Goal: Transaction & Acquisition: Subscribe to service/newsletter

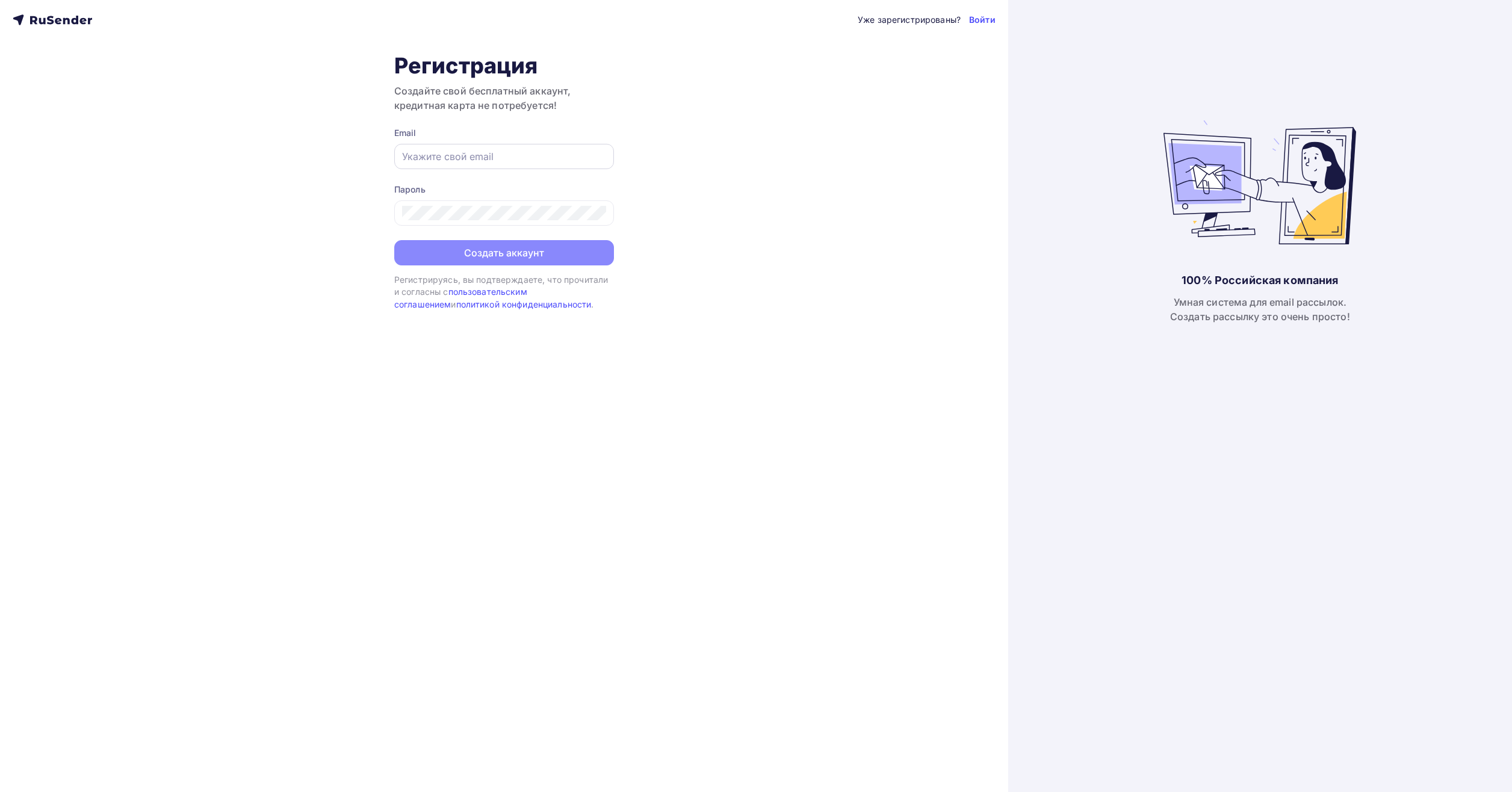
click at [499, 155] on input "text" at bounding box center [503, 156] width 204 height 14
click at [499, 154] on input "text" at bounding box center [503, 156] width 204 height 14
type input "exemplmaxim@gmail.com"
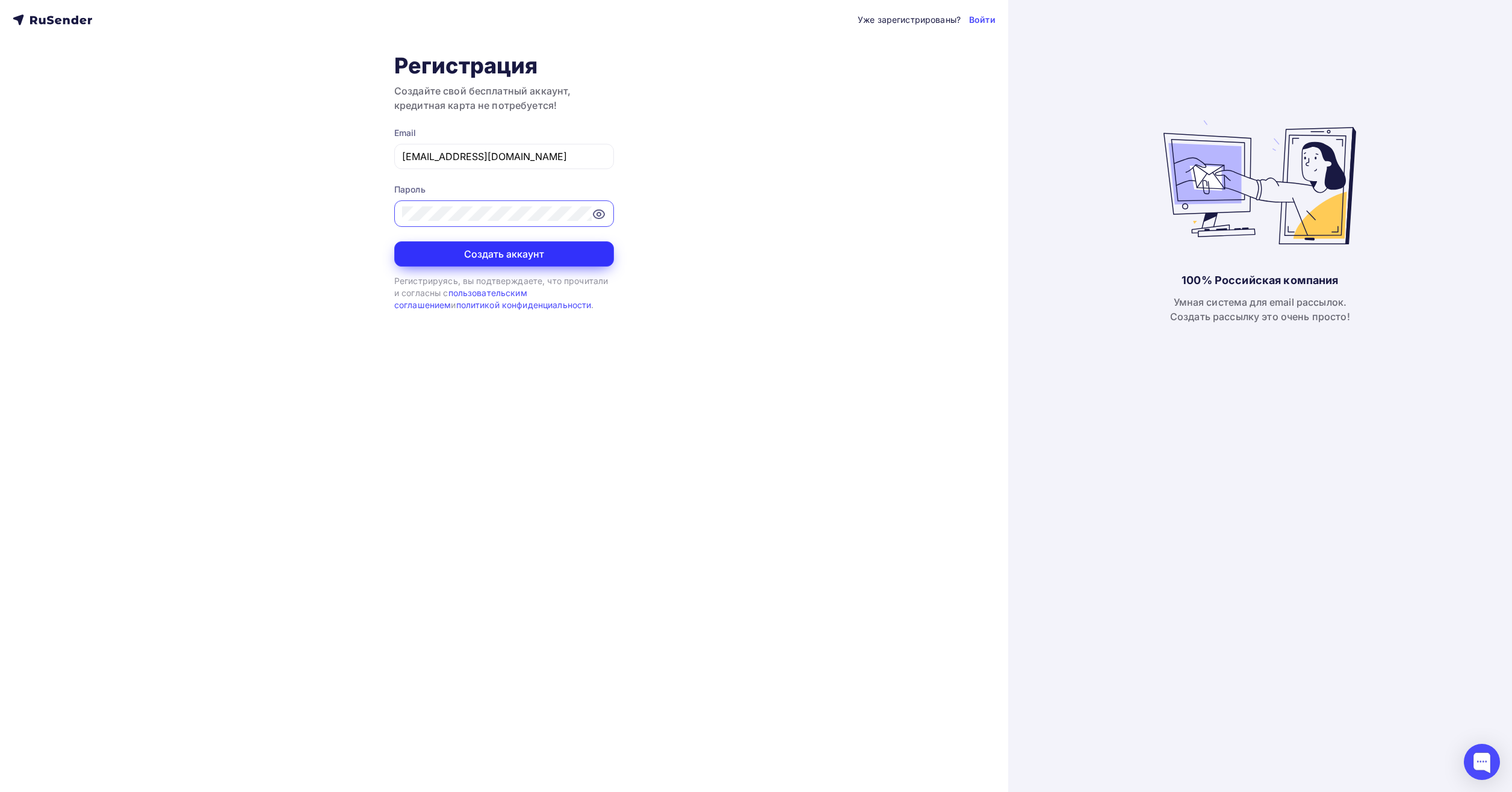
click at [418, 255] on button "Создать аккаунт" at bounding box center [504, 254] width 220 height 26
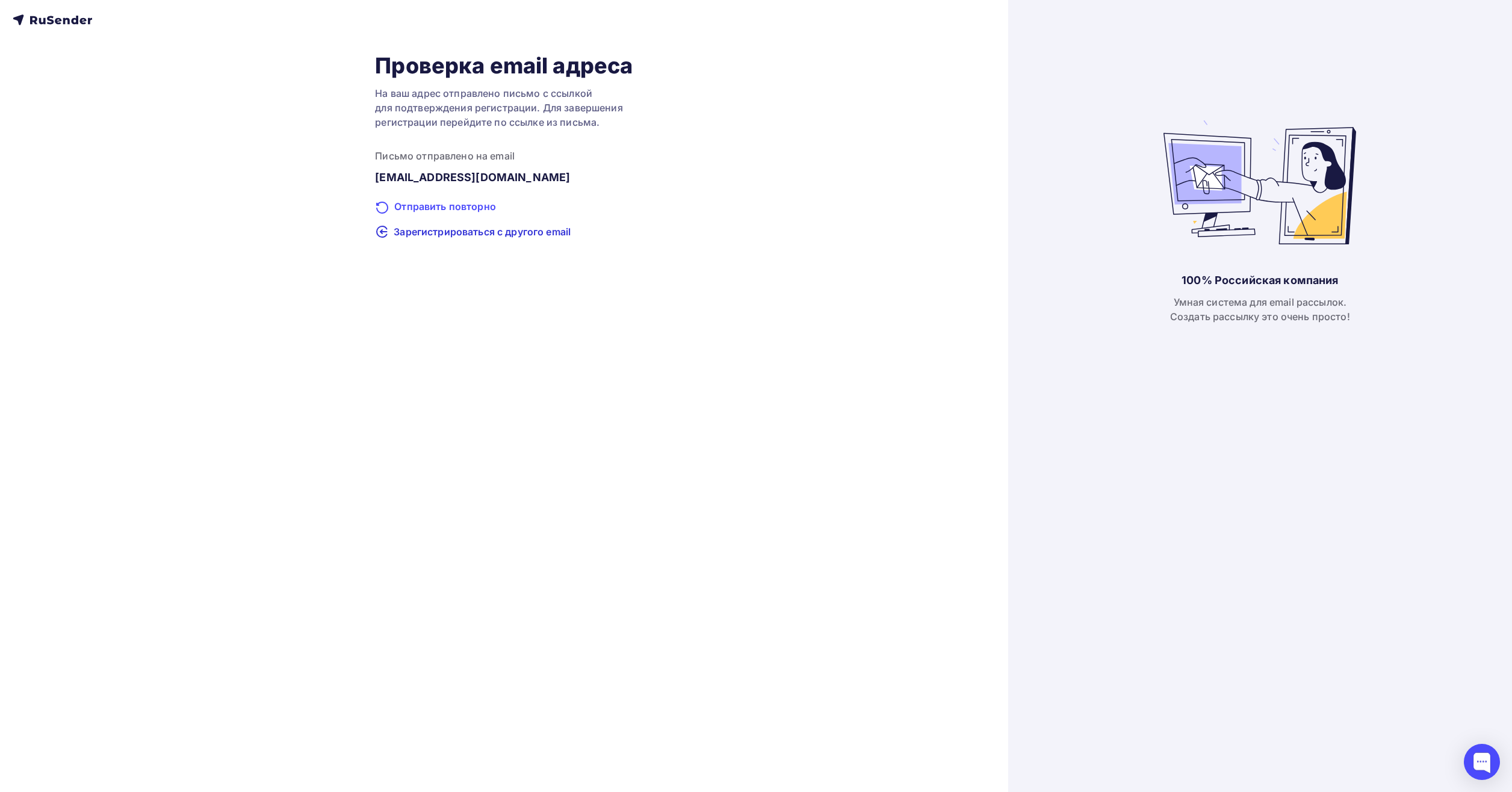
click at [452, 200] on div "Отправить повторно" at bounding box center [504, 207] width 258 height 16
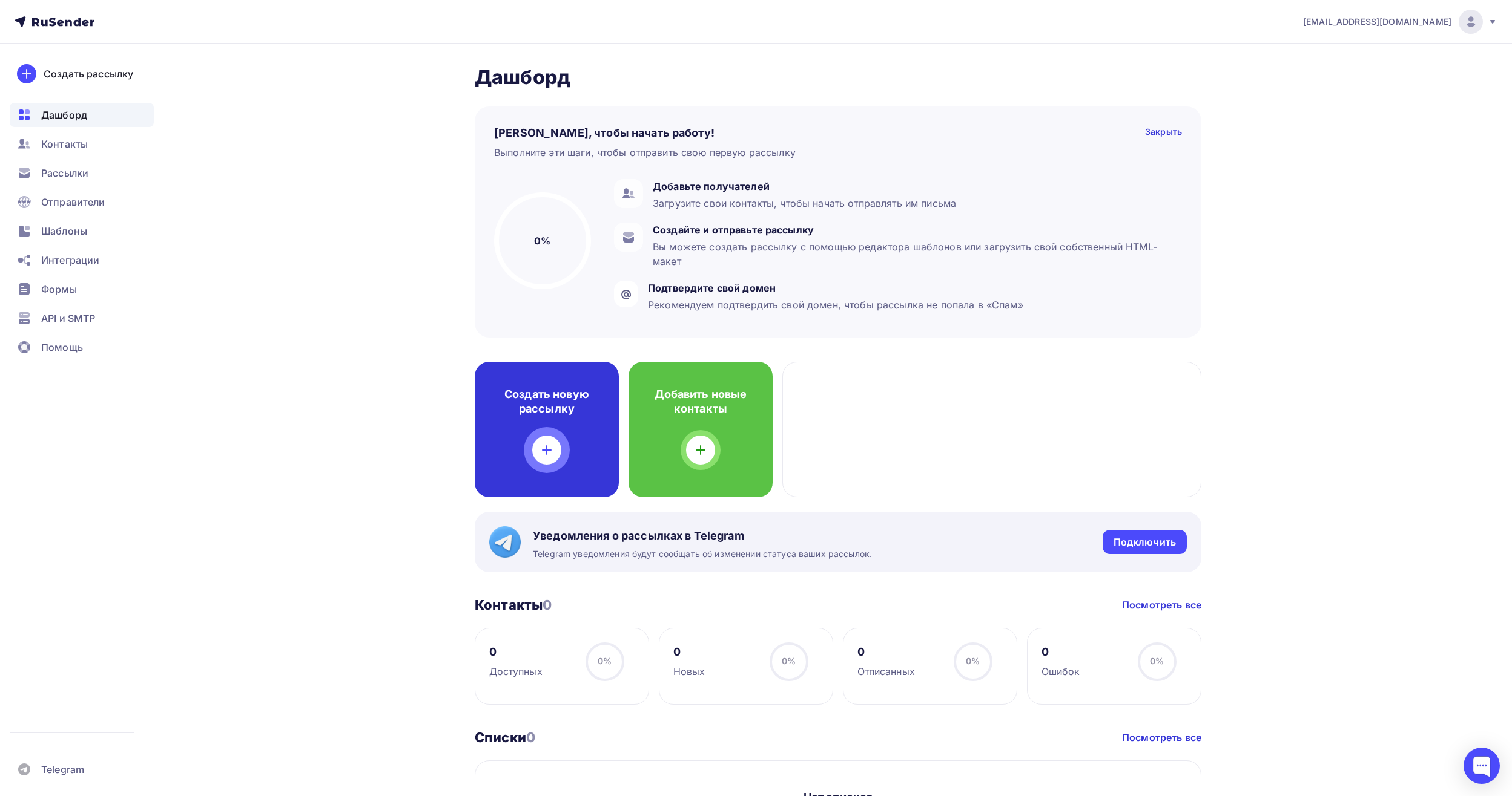
click at [553, 414] on h4 "Создать новую рассылку" at bounding box center [546, 402] width 106 height 29
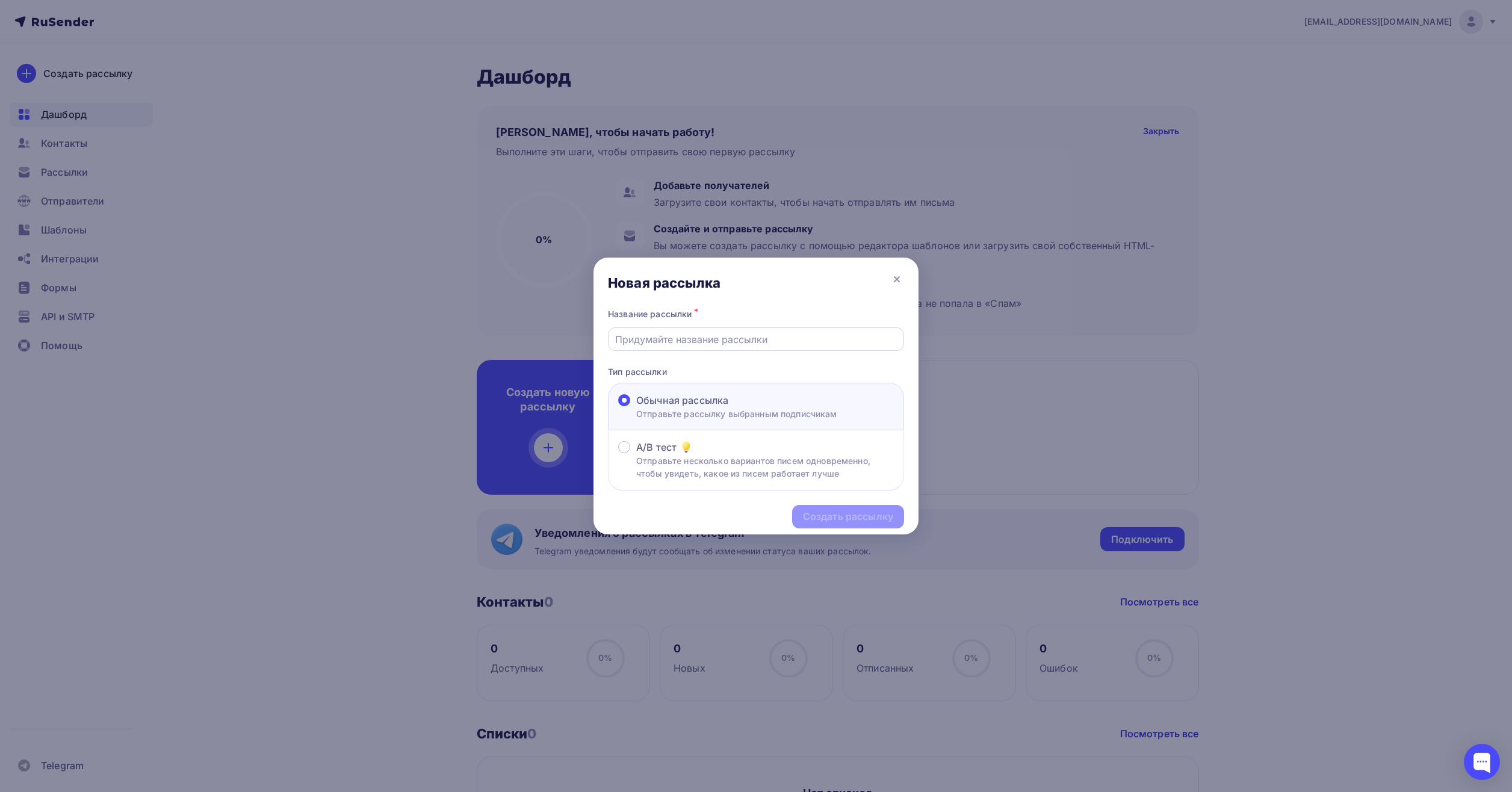
click at [696, 337] on input "text" at bounding box center [756, 339] width 282 height 14
paste input "С уважением, Департамент сервисов АО «ОЭЗ «Иннополис» тел.раб.: +7 (843) 294-91…"
type input "С уважением, Департамент сервисов АО «ОЭЗ «Иннополис» тел.раб.: +7 (843) 294-91…"
click at [651, 338] on input "С уважением, Департамент сервисов АО «ОЭЗ «Иннополис» тел.раб.: +7 (843) 294-91…" at bounding box center [756, 339] width 282 height 14
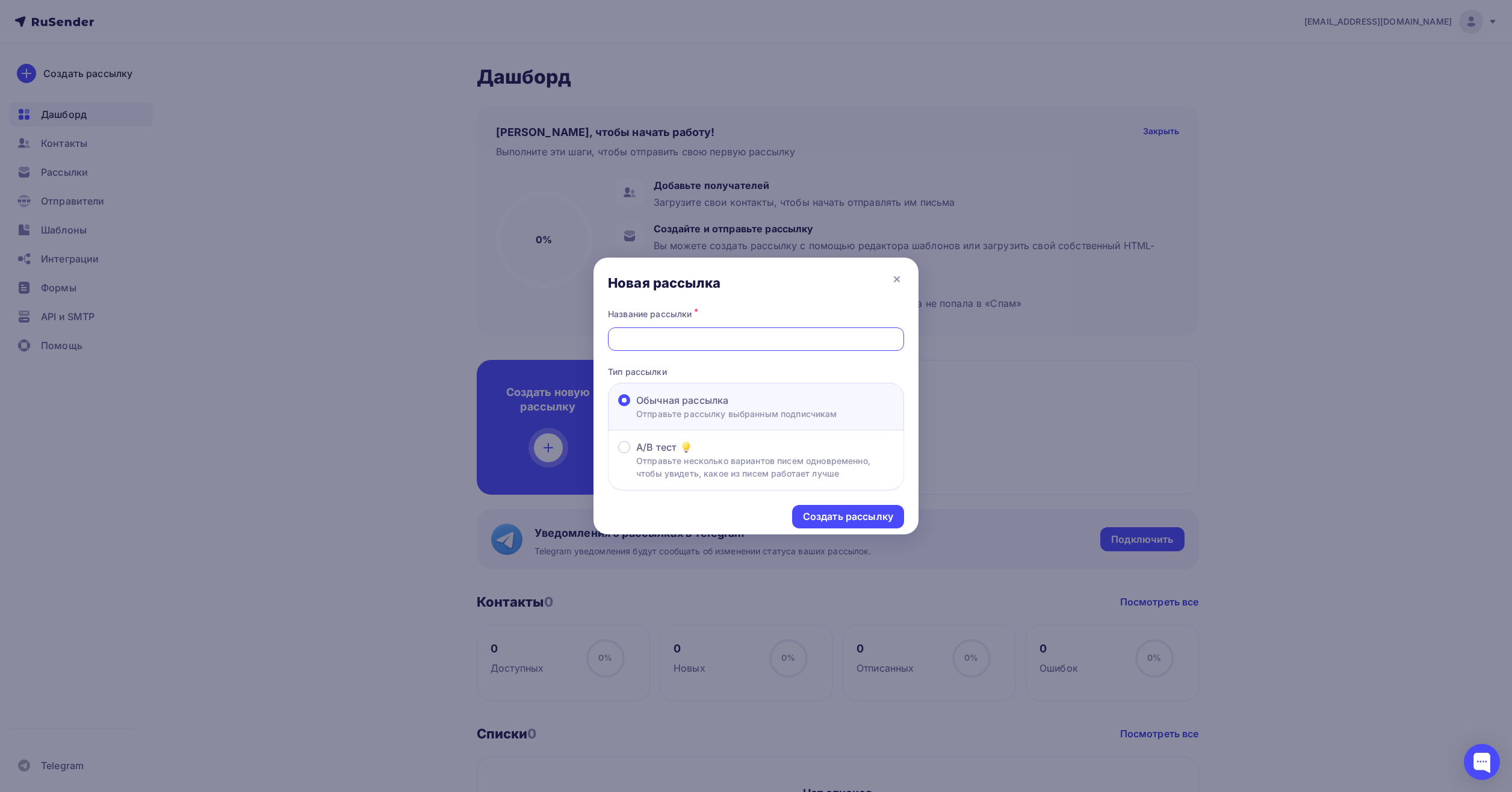
click at [651, 338] on input "С уважением, Департамент сервисов АО «ОЭЗ «Иннополис» тел.раб.: +7 (843) 294-91…" at bounding box center [756, 339] width 282 height 14
type input "g"
type input "пожарка"
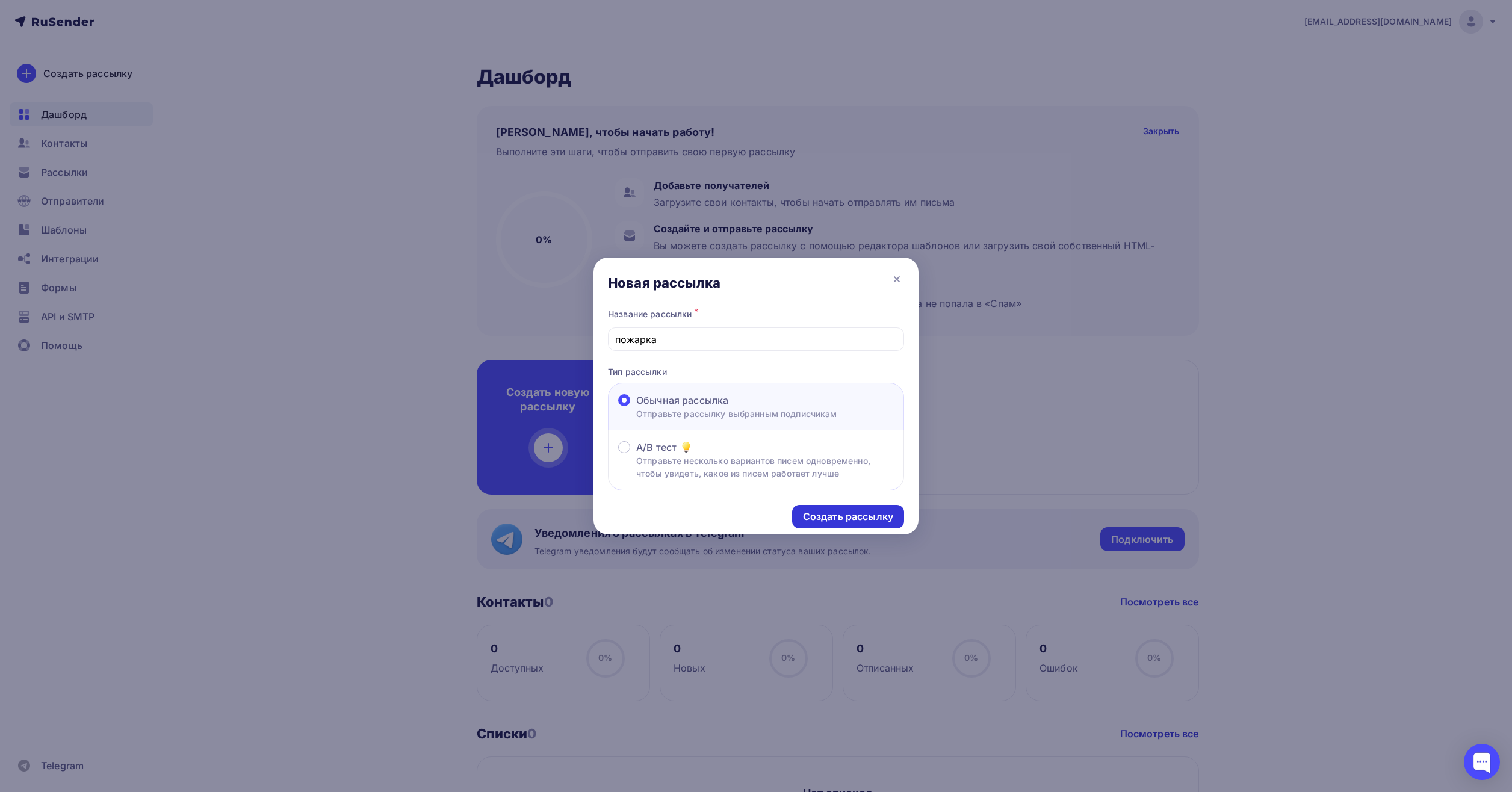
click at [853, 511] on div "Создать рассылку" at bounding box center [848, 516] width 90 height 14
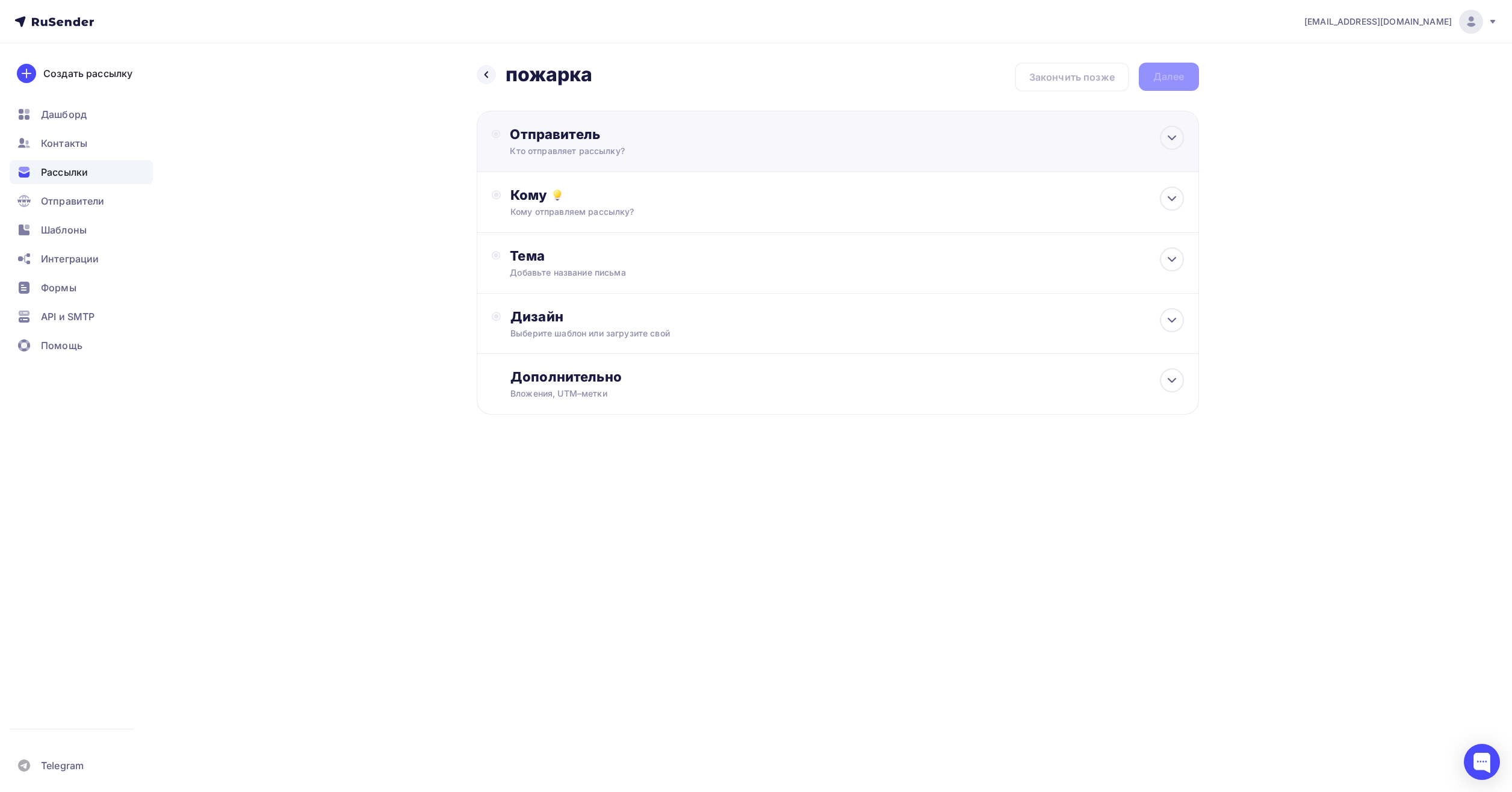
click at [650, 141] on div "Отправитель" at bounding box center [639, 135] width 261 height 17
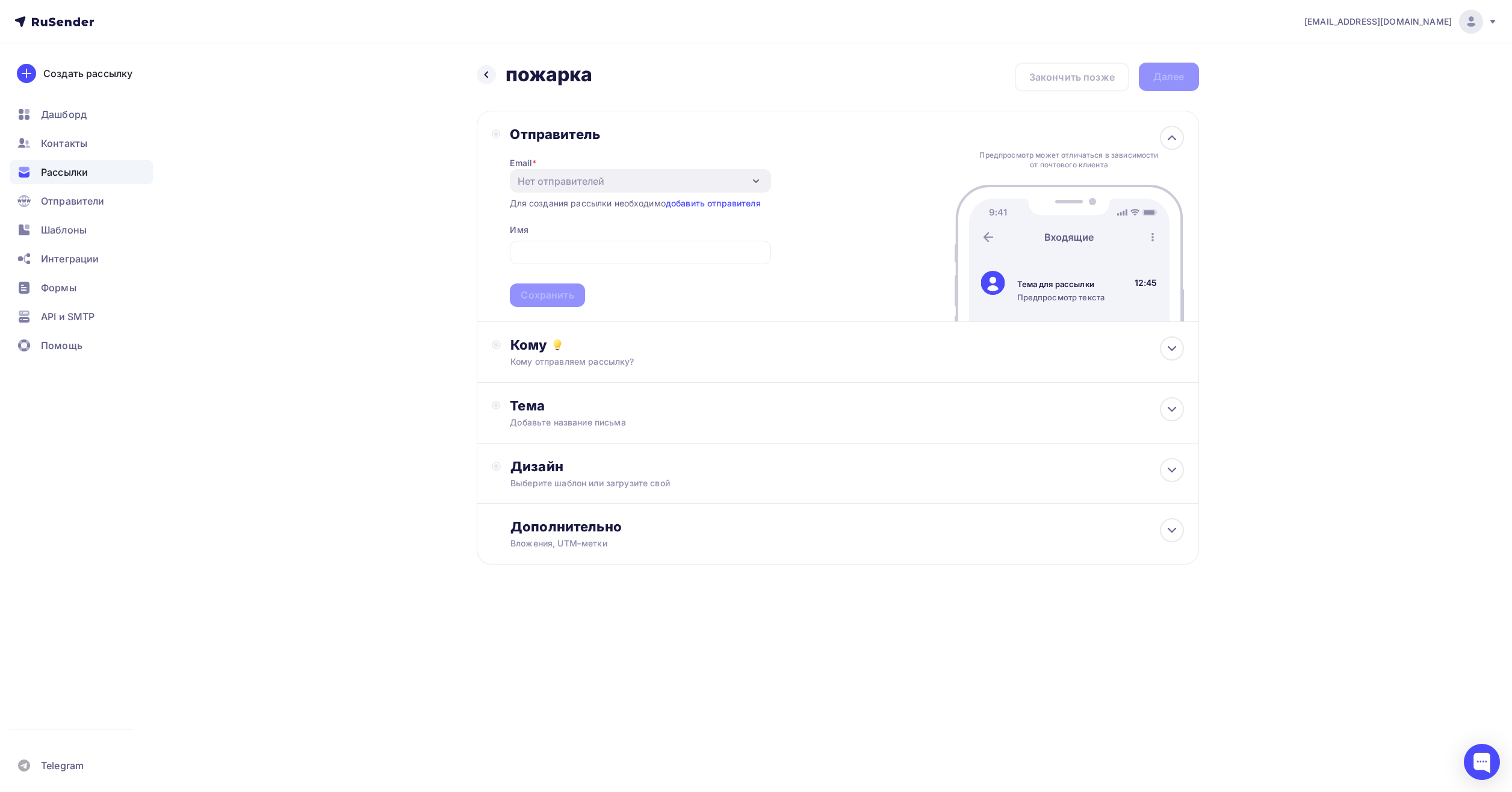
click at [478, 215] on div "Отправитель Email * Нет отправителей Добавить отправителя Для создания рассылки…" at bounding box center [837, 216] width 722 height 211
click at [684, 204] on link "добавить отправителя" at bounding box center [713, 203] width 95 height 10
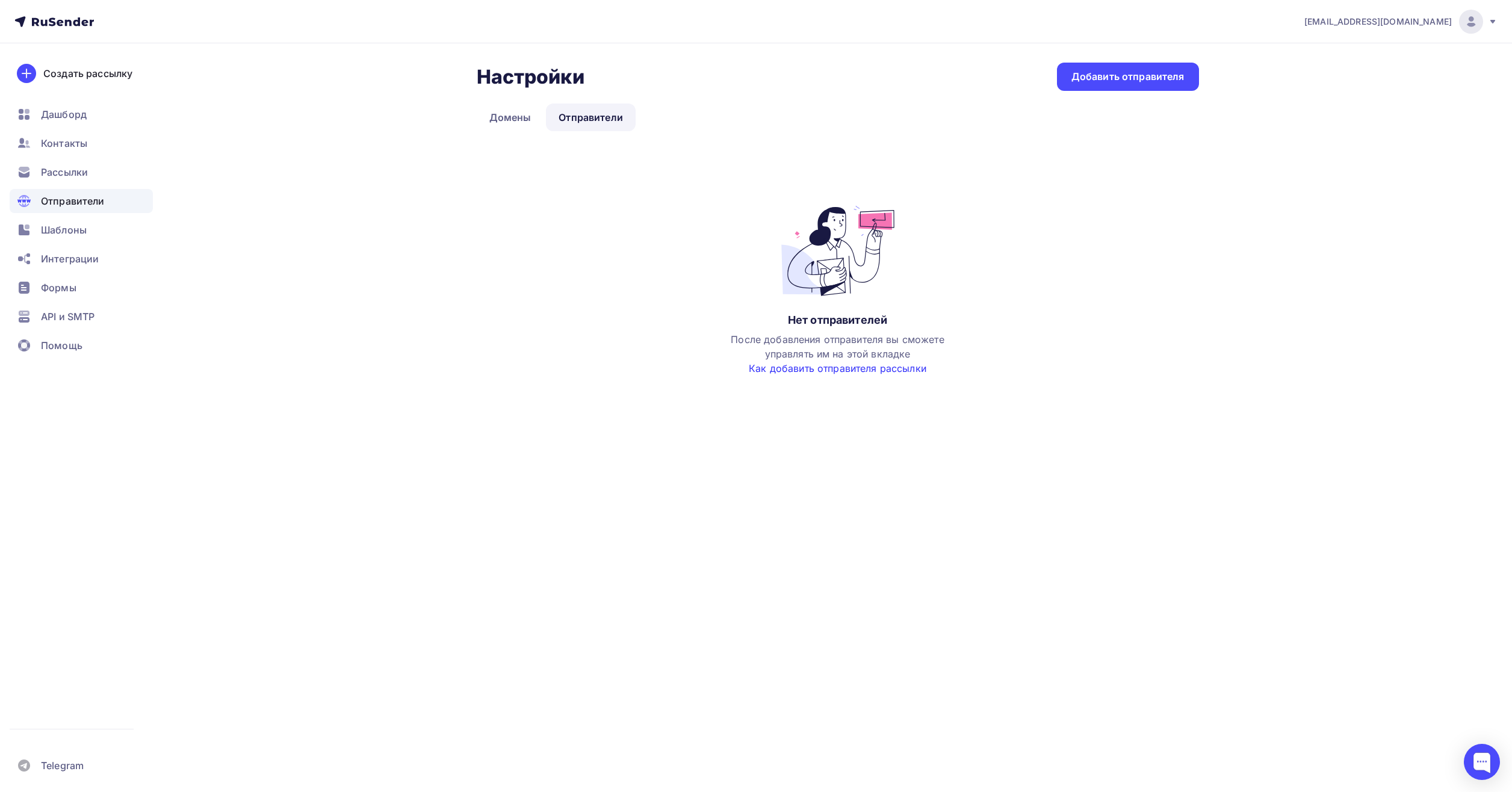
click at [830, 370] on link "Как добавить отправителя рассылки" at bounding box center [837, 368] width 177 height 12
click at [1148, 72] on div "Добавить отправителя" at bounding box center [1127, 77] width 113 height 14
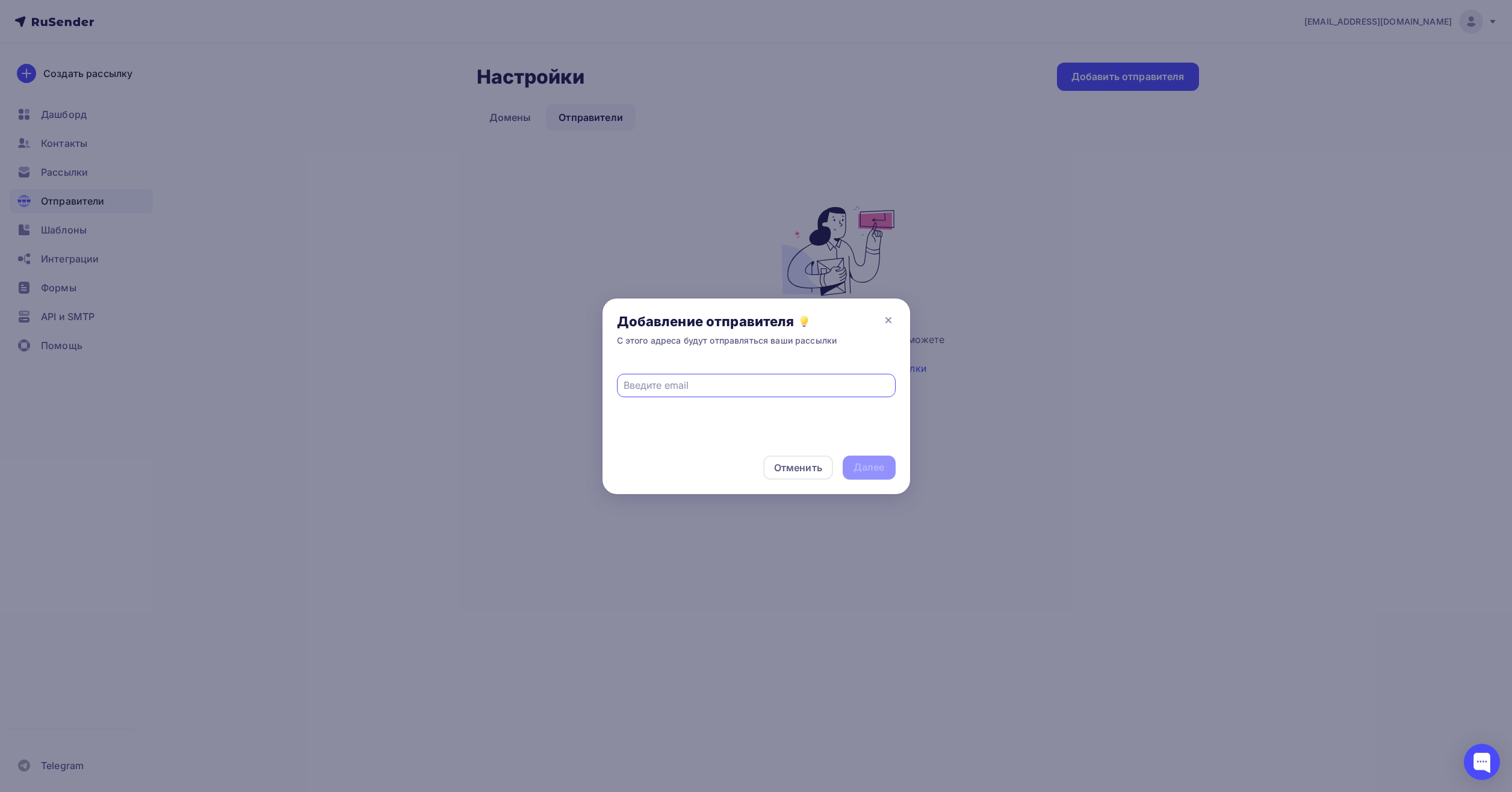
click at [686, 382] on input "text" at bounding box center [756, 385] width 265 height 14
type input "к"
type input "rent@sezinnopolis.ru"
click at [882, 469] on div "Далее" at bounding box center [869, 467] width 31 height 14
click at [886, 318] on icon at bounding box center [888, 319] width 14 height 14
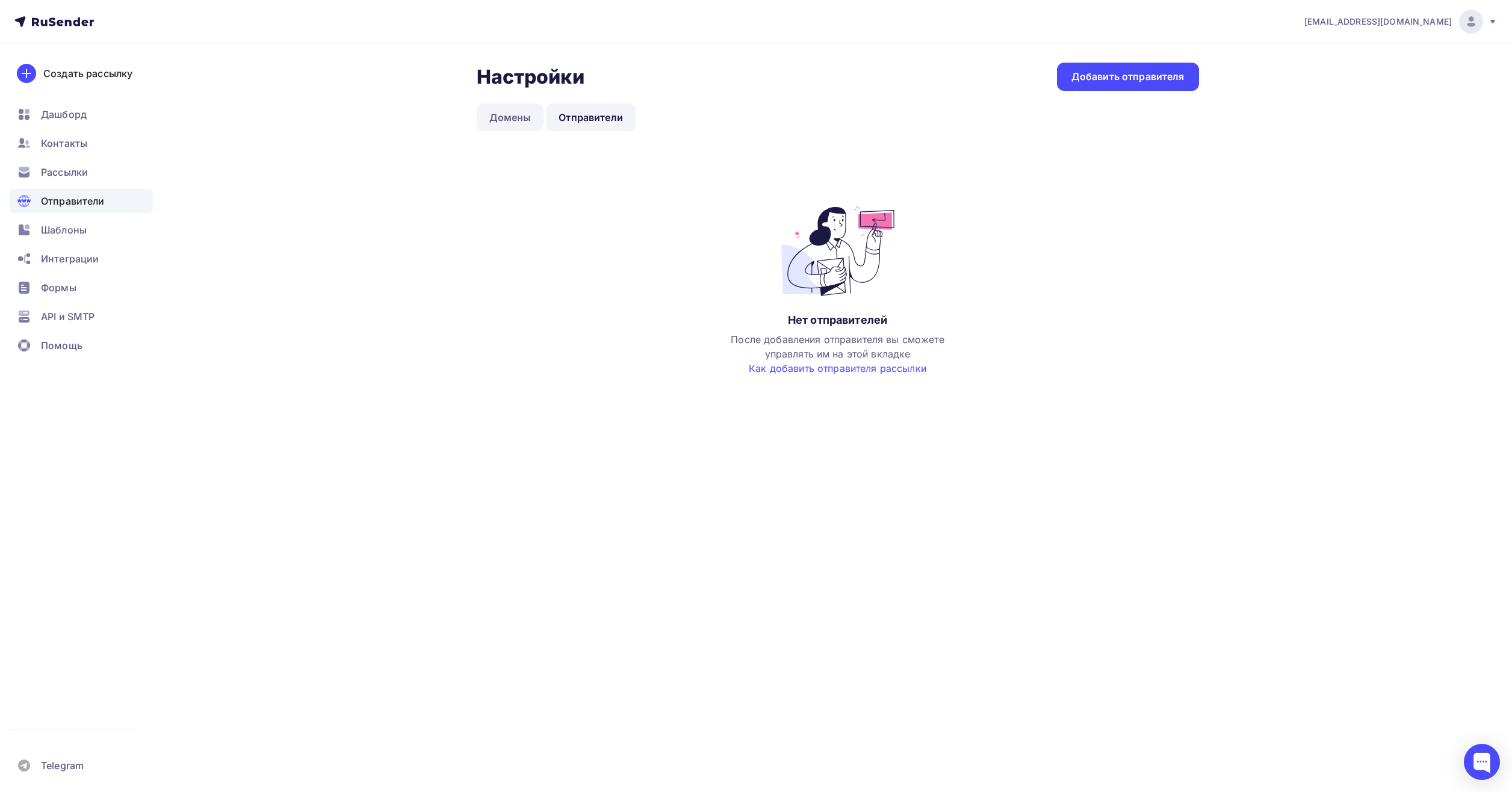
click at [529, 115] on link "Домены" at bounding box center [510, 117] width 67 height 27
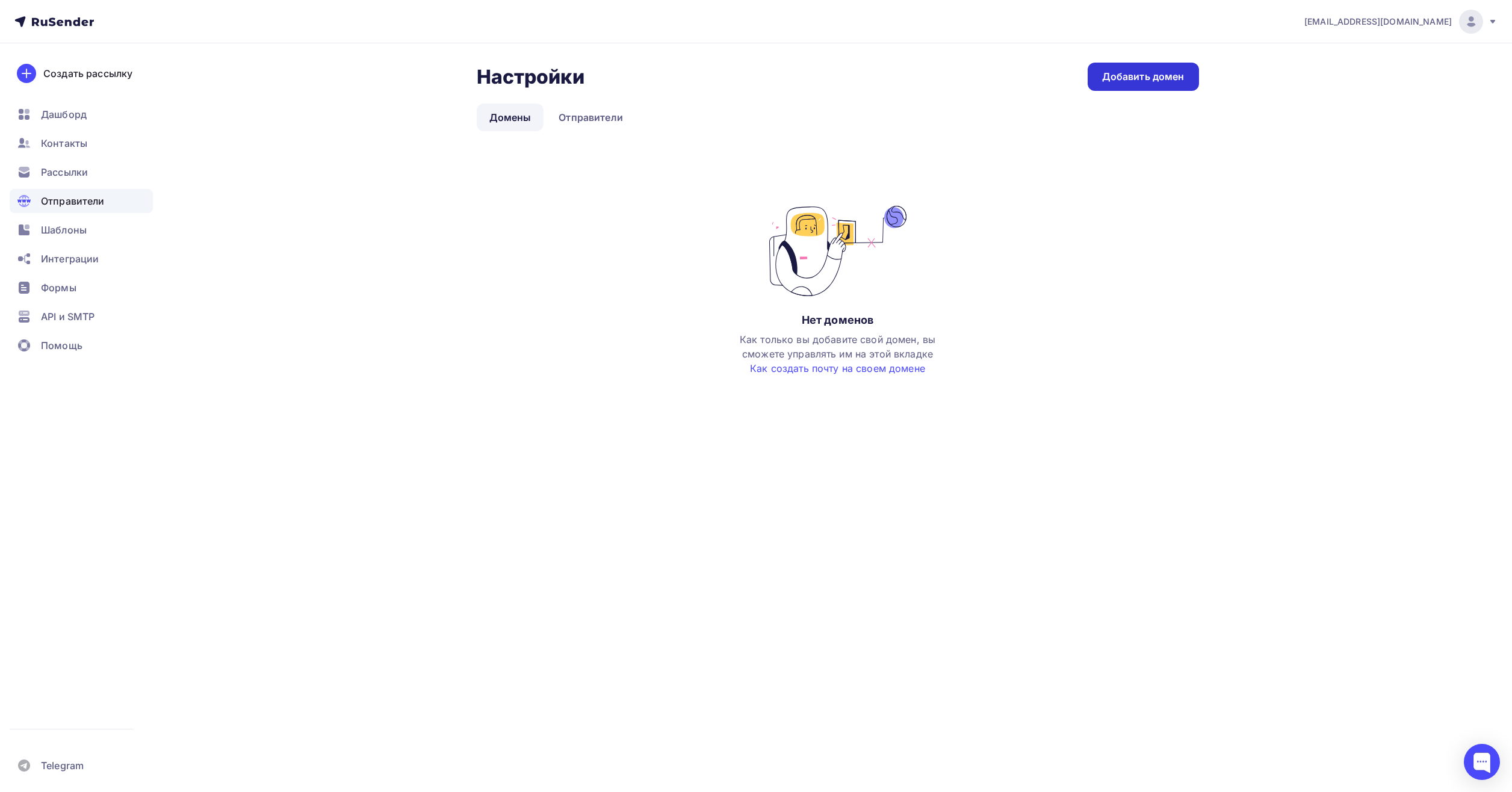
click at [1136, 88] on link "Добавить домен" at bounding box center [1143, 77] width 112 height 28
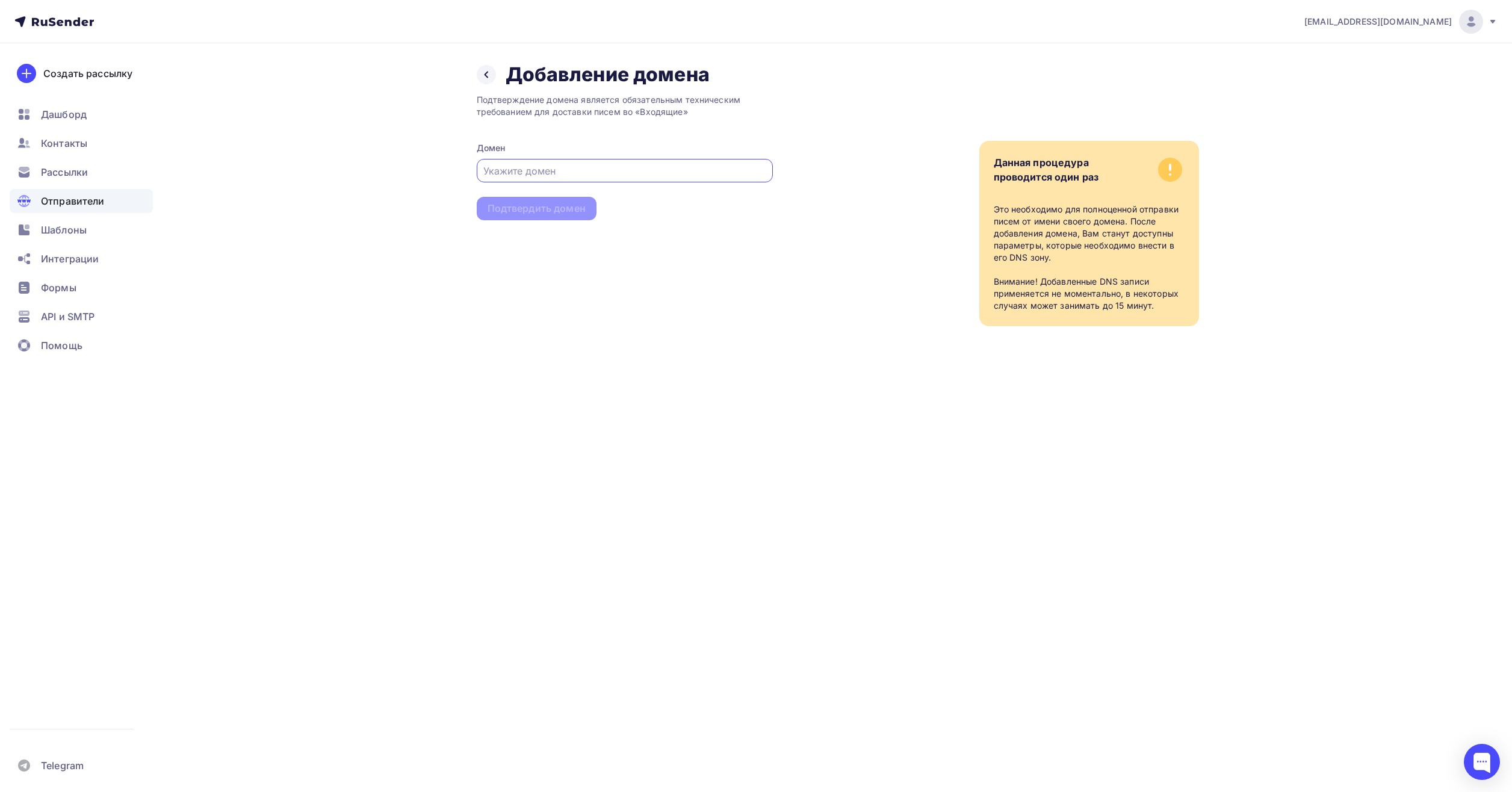
click at [546, 174] on input "text" at bounding box center [624, 171] width 282 height 14
type input "innopolis.ru"
click at [567, 213] on div "Подтвердить домен" at bounding box center [537, 208] width 99 height 14
click at [566, 202] on div "Подтвердить домен" at bounding box center [537, 208] width 99 height 14
click at [494, 73] on div at bounding box center [486, 75] width 19 height 19
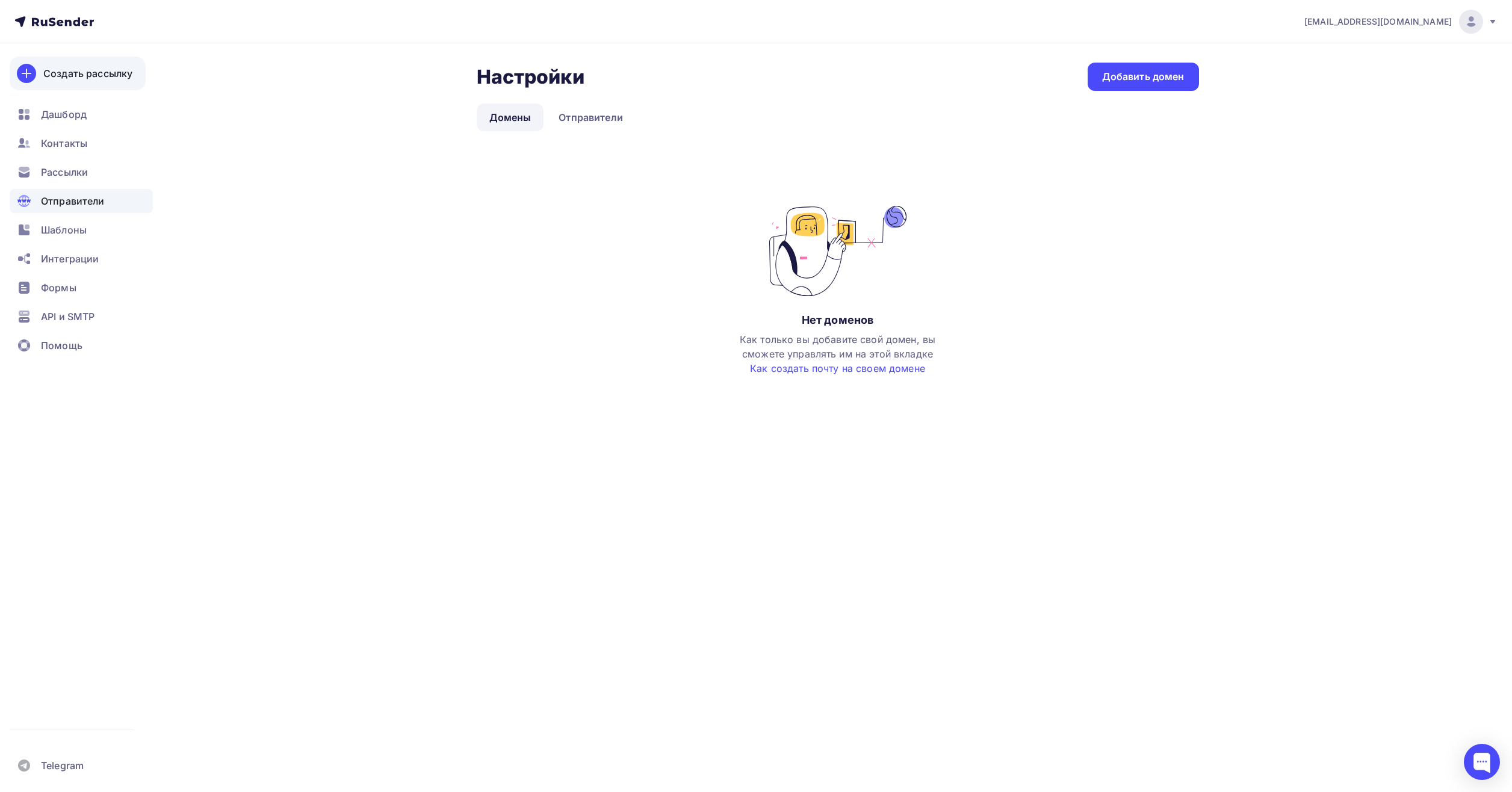
click at [95, 73] on div "Создать рассылку" at bounding box center [88, 73] width 89 height 14
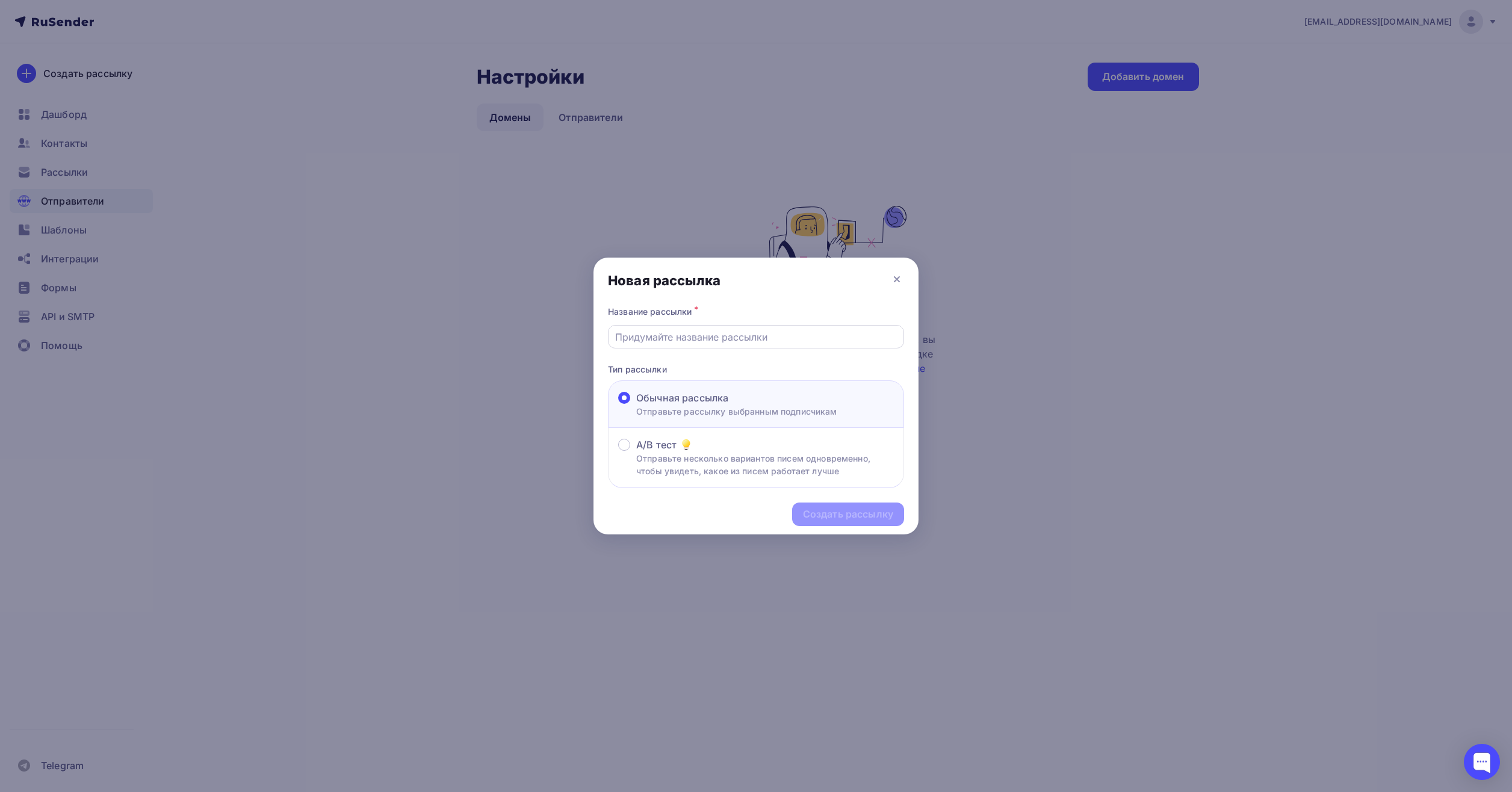
click at [742, 333] on input "text" at bounding box center [756, 336] width 282 height 14
type input "пожарка"
click at [875, 514] on div "Создать рассылку" at bounding box center [848, 514] width 90 height 14
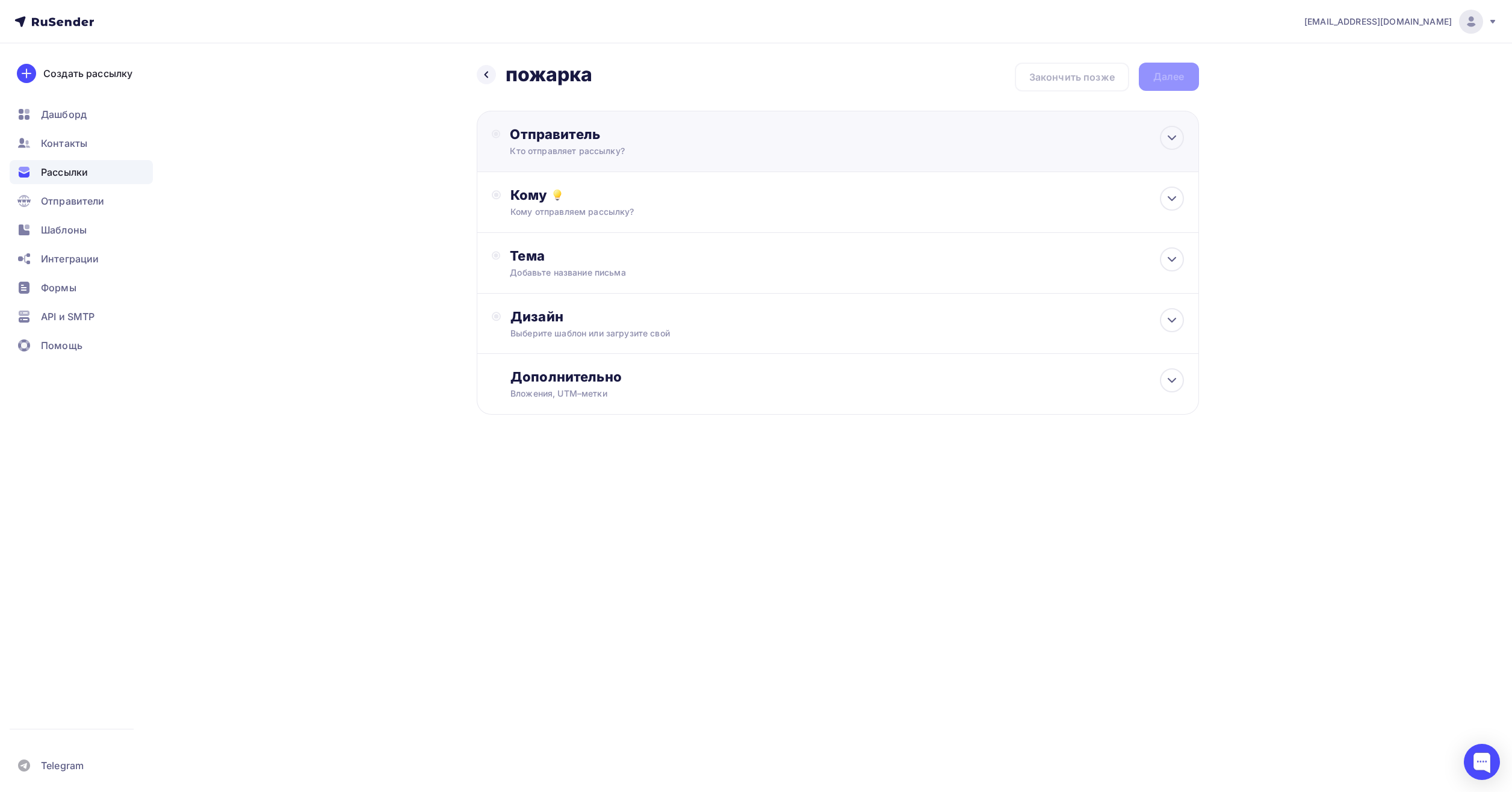
click at [638, 136] on div "Отправитель" at bounding box center [639, 135] width 261 height 17
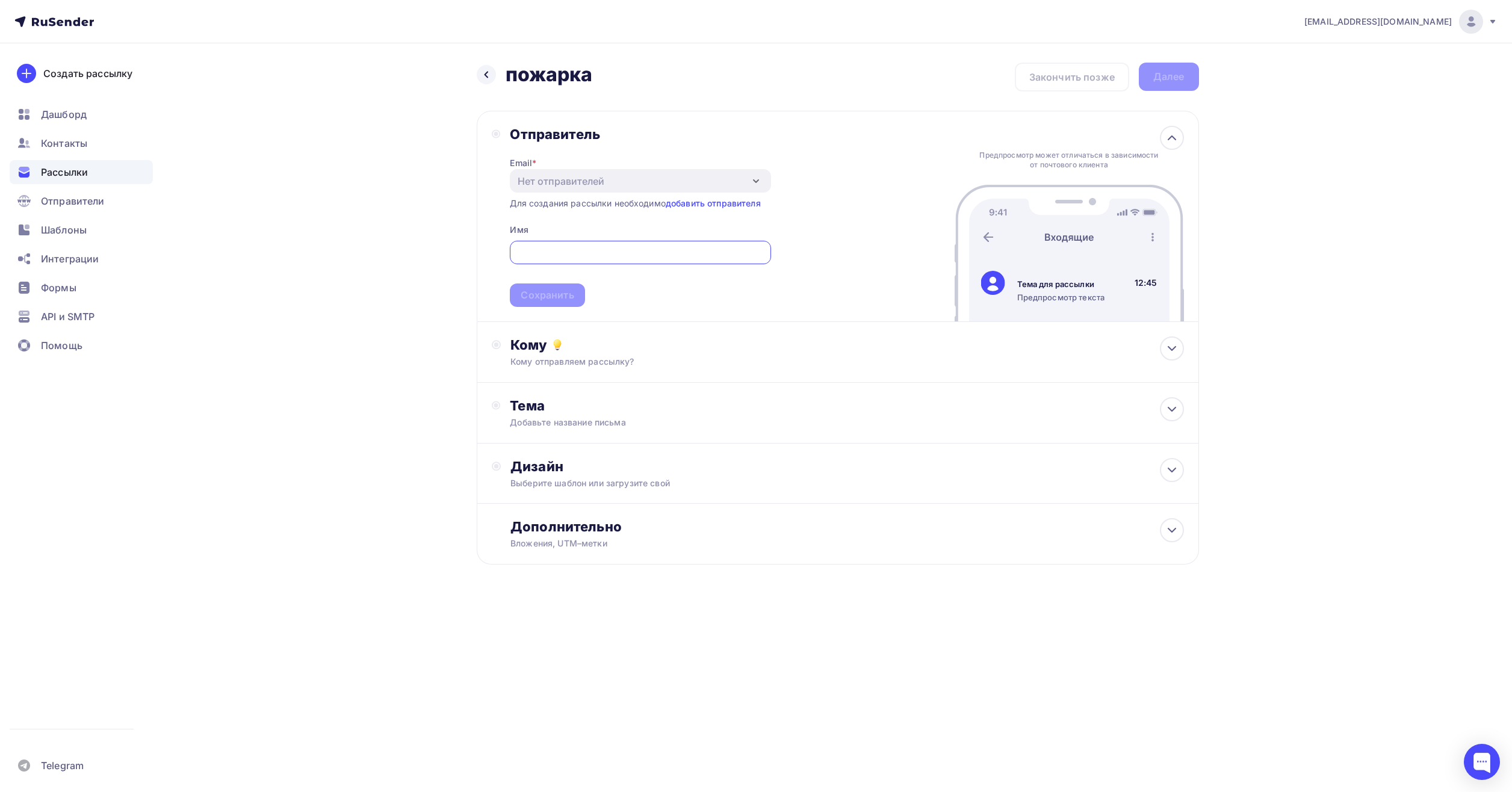
click at [471, 248] on div "Назад пожарка пожарка Закончить позже Далее Отправитель Email * Нет отправителе…" at bounding box center [756, 343] width 986 height 599
click at [551, 253] on input "text" at bounding box center [640, 252] width 247 height 14
click at [488, 262] on div "Отправитель Email * Нет отправителей Добавить отправителя Для создания рассылки…" at bounding box center [837, 216] width 722 height 211
click at [758, 300] on span "rent@sezinnopolis.ru Сохранить" at bounding box center [639, 271] width 261 height 71
click at [645, 257] on input "rent@sezinnopolis.ru" at bounding box center [640, 252] width 247 height 14
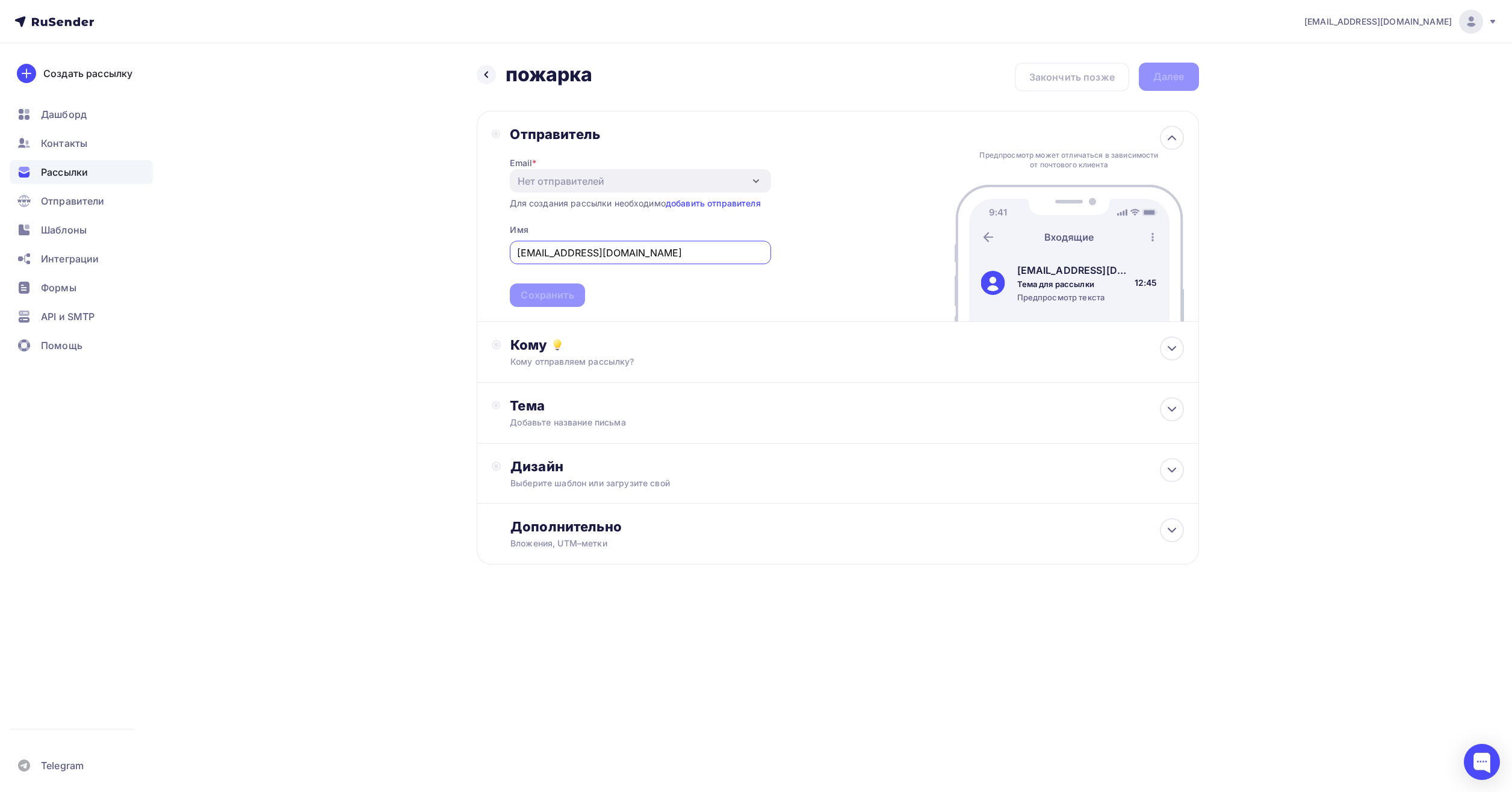
drag, startPoint x: 631, startPoint y: 260, endPoint x: 539, endPoint y: 255, distance: 92.1
click at [539, 255] on input "rent@sezinnopolis.ru" at bounding box center [640, 252] width 247 height 14
type input "rent@sezinnopolis.ru"
click at [702, 214] on div "Email * Нет отправителей Добавить отправителя Для создания рассылки необходимо …" at bounding box center [639, 225] width 261 height 164
click at [720, 204] on link "добавить отправителя" at bounding box center [713, 203] width 95 height 10
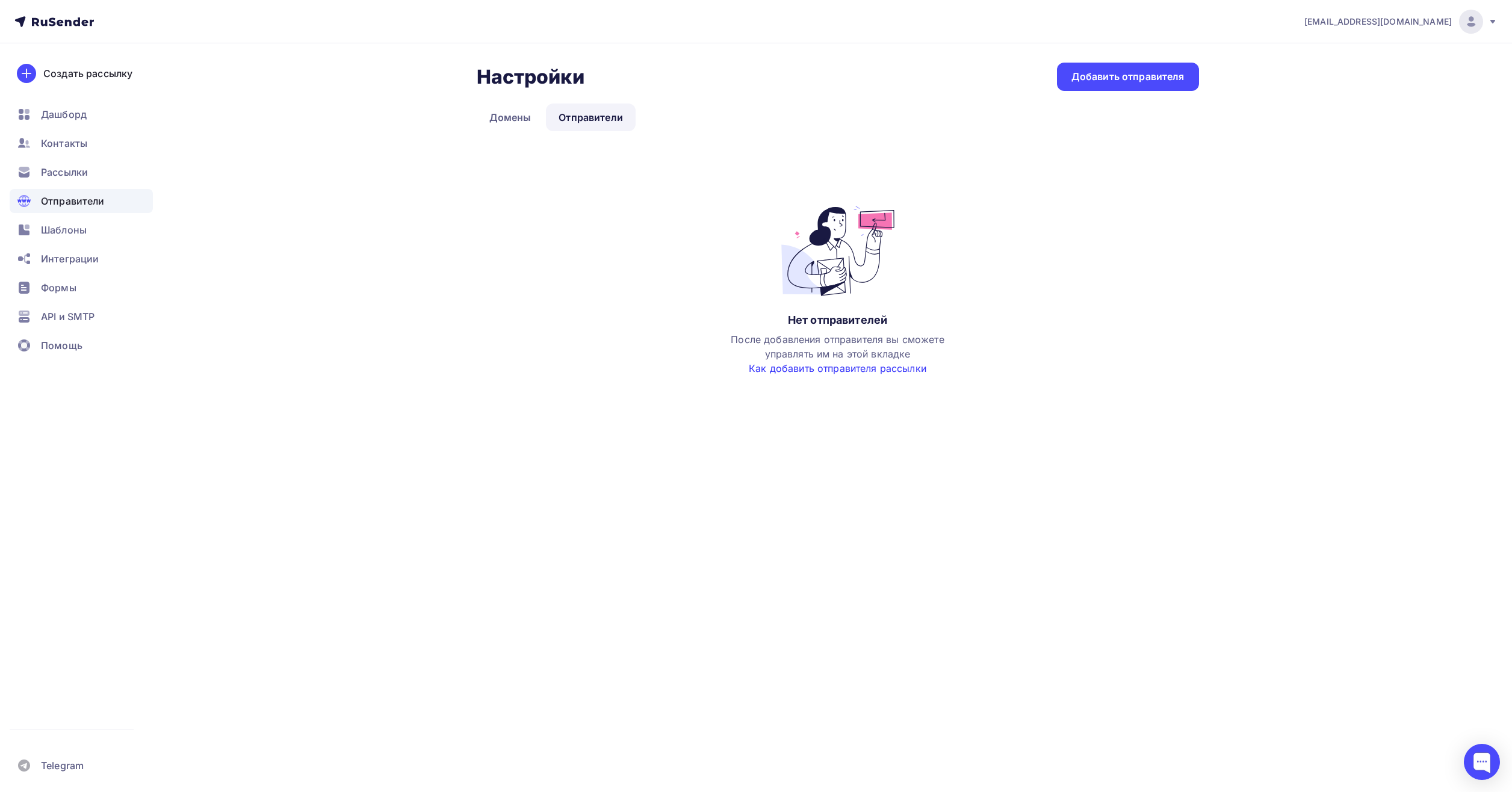
click at [823, 368] on link "Как добавить отправителя рассылки" at bounding box center [837, 368] width 177 height 12
click at [1086, 72] on div "Добавить отправителя" at bounding box center [1127, 77] width 113 height 14
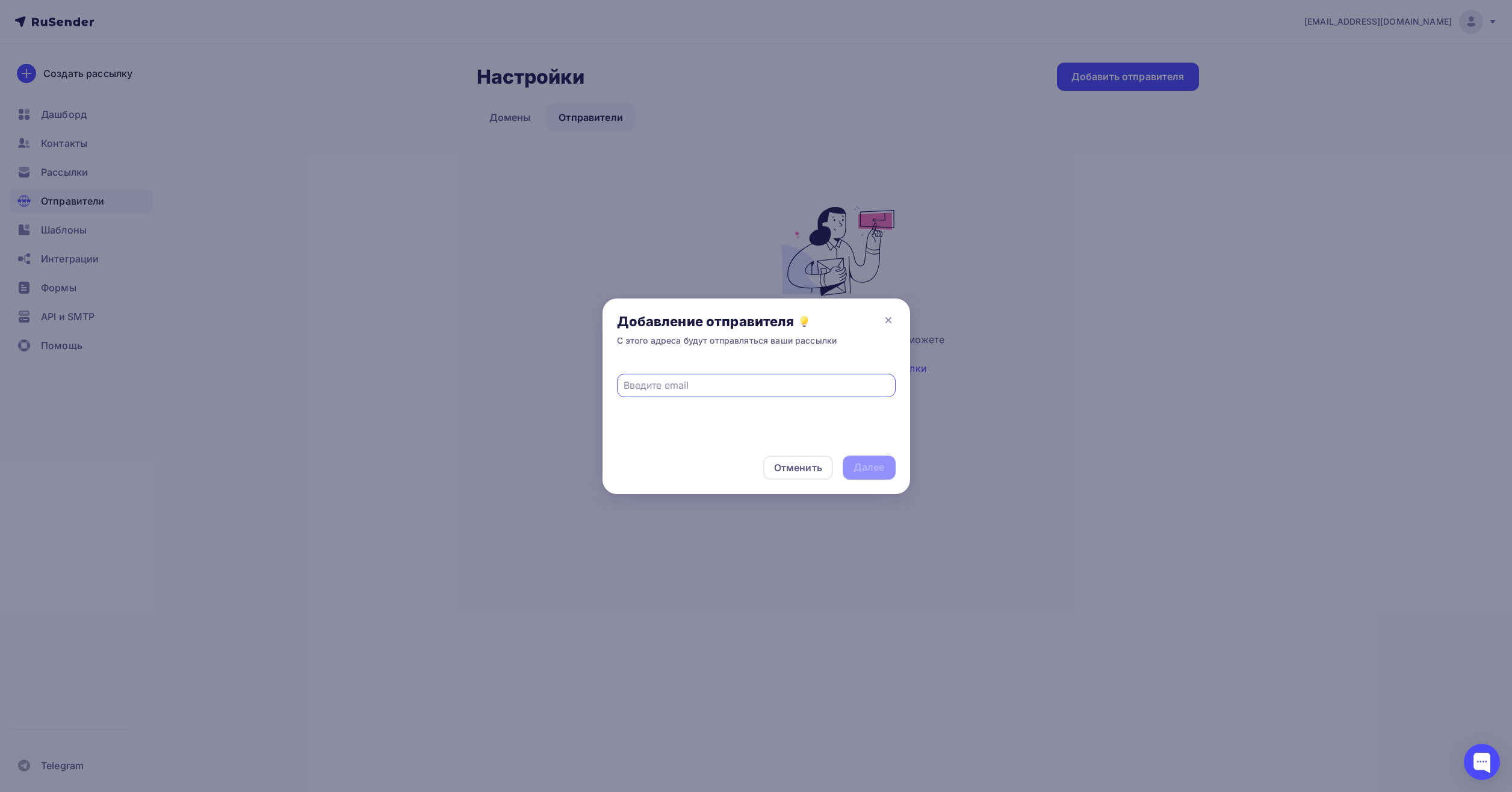
click at [718, 385] on input "text" at bounding box center [756, 385] width 265 height 14
type input "rent@sezinnopolis.ru"
click at [873, 452] on div "Отменить Далее" at bounding box center [756, 468] width 308 height 53
click at [874, 459] on div "Далее" at bounding box center [870, 467] width 53 height 24
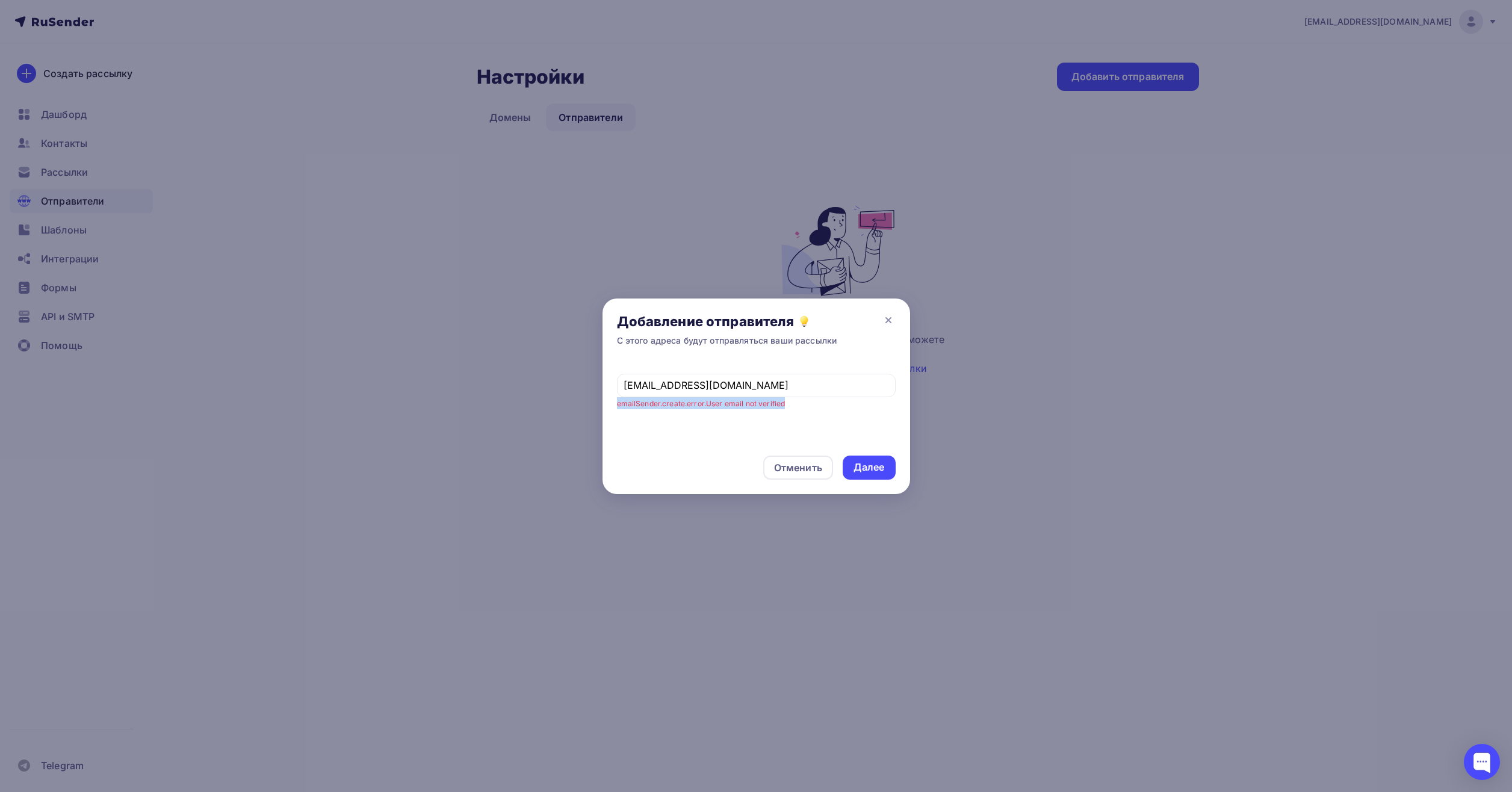
drag, startPoint x: 612, startPoint y: 403, endPoint x: 792, endPoint y: 415, distance: 180.4
click at [792, 415] on div "rent@sezinnopolis.ru emailSender.create.error.User email not verified" at bounding box center [756, 401] width 308 height 81
copy small "emailSender.create.error.User email not verified"
click at [711, 381] on input "rent@sezinnopolis.ru" at bounding box center [756, 385] width 265 height 14
drag, startPoint x: 656, startPoint y: 379, endPoint x: 544, endPoint y: 364, distance: 113.0
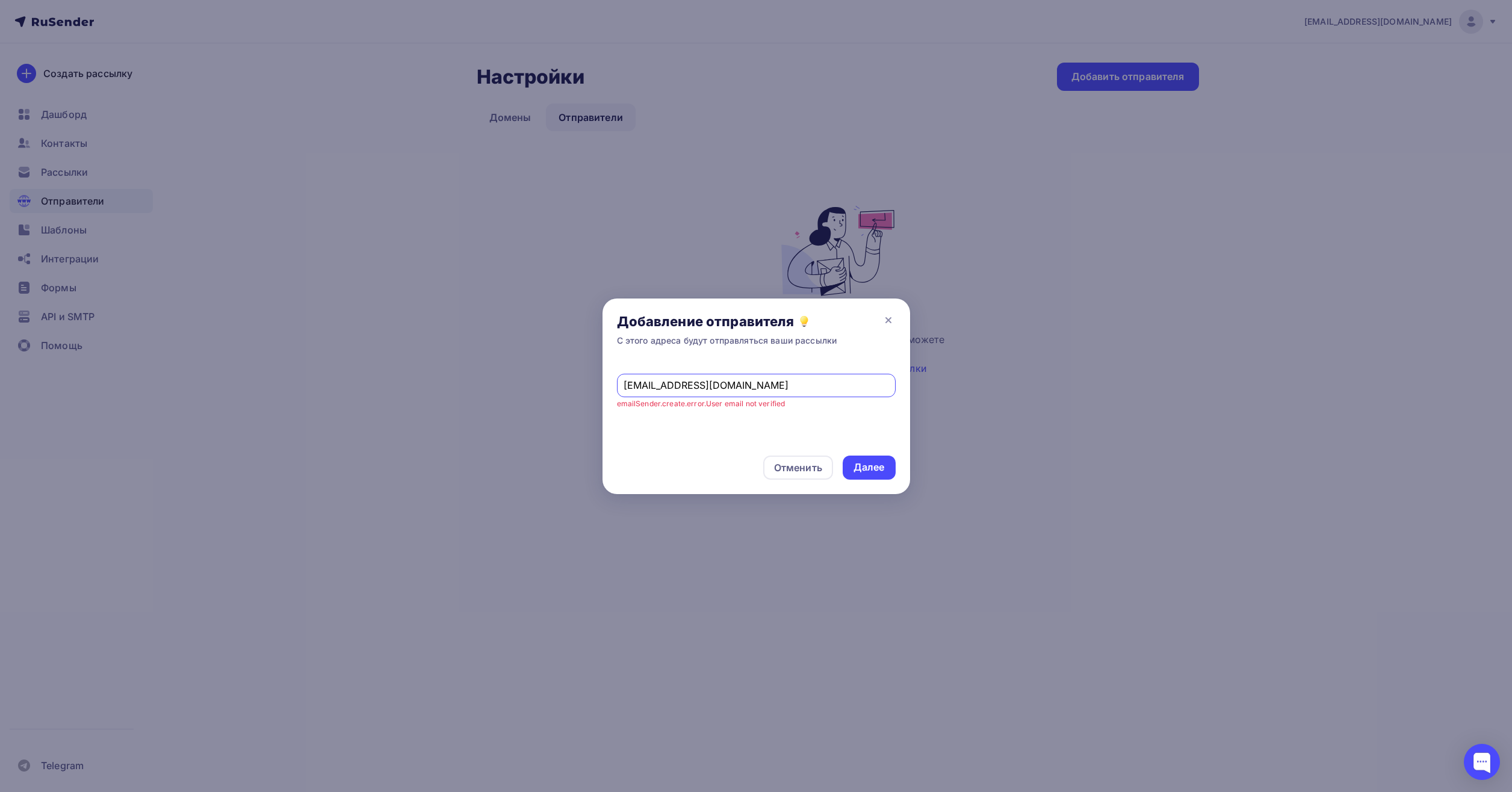
click at [544, 364] on div "Добавление отправителя С этого адреса будут отправляться ваши рассылки rent@sez…" at bounding box center [756, 396] width 1512 height 792
type input "exemplmaxim@gmail.com"
click at [892, 474] on div "Далее" at bounding box center [870, 467] width 53 height 24
click at [891, 473] on div "Далее" at bounding box center [870, 467] width 53 height 24
click at [815, 462] on div "Отменить" at bounding box center [798, 467] width 48 height 14
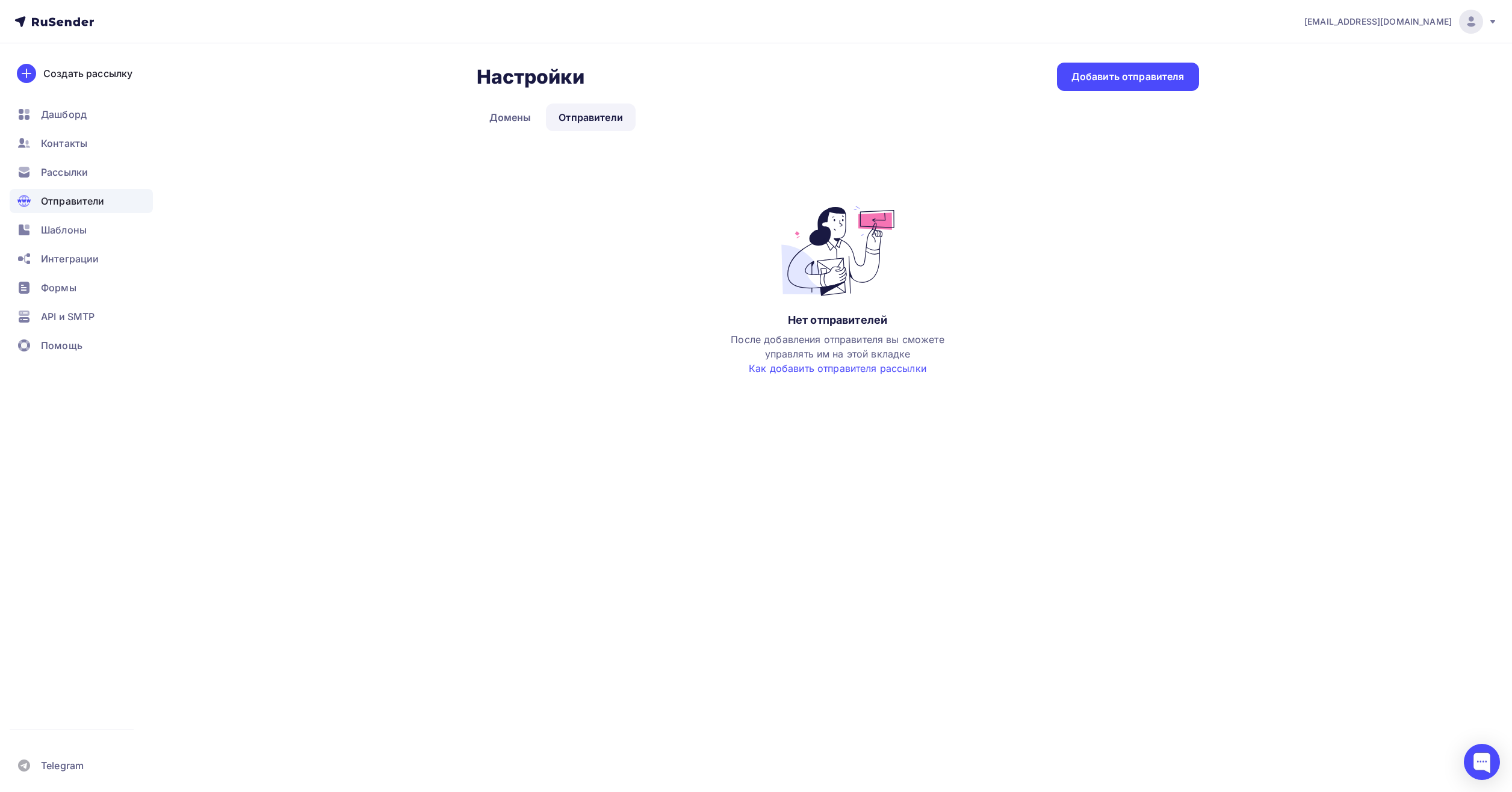
click at [1480, 16] on div at bounding box center [1470, 21] width 24 height 24
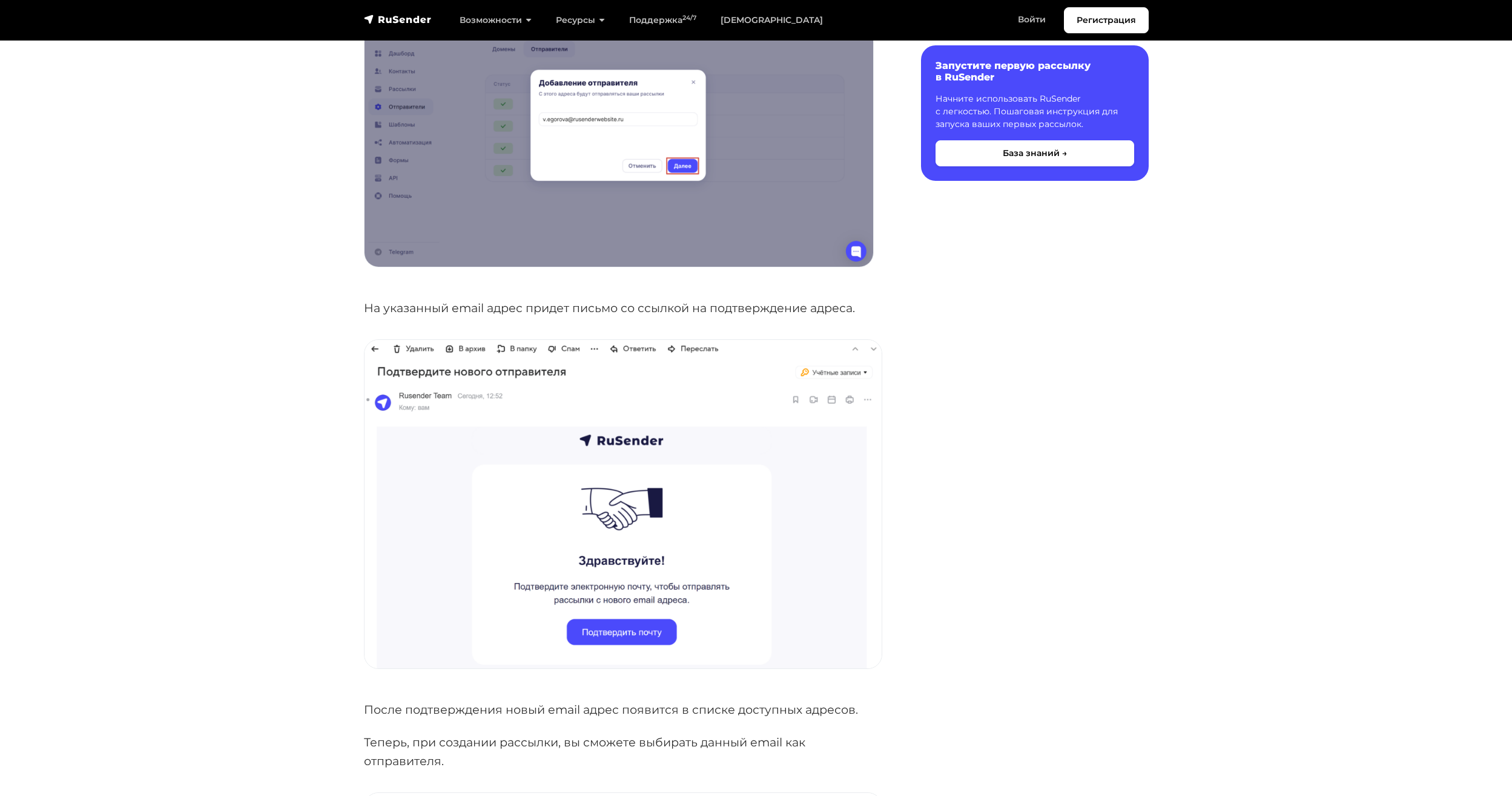
scroll to position [786, 0]
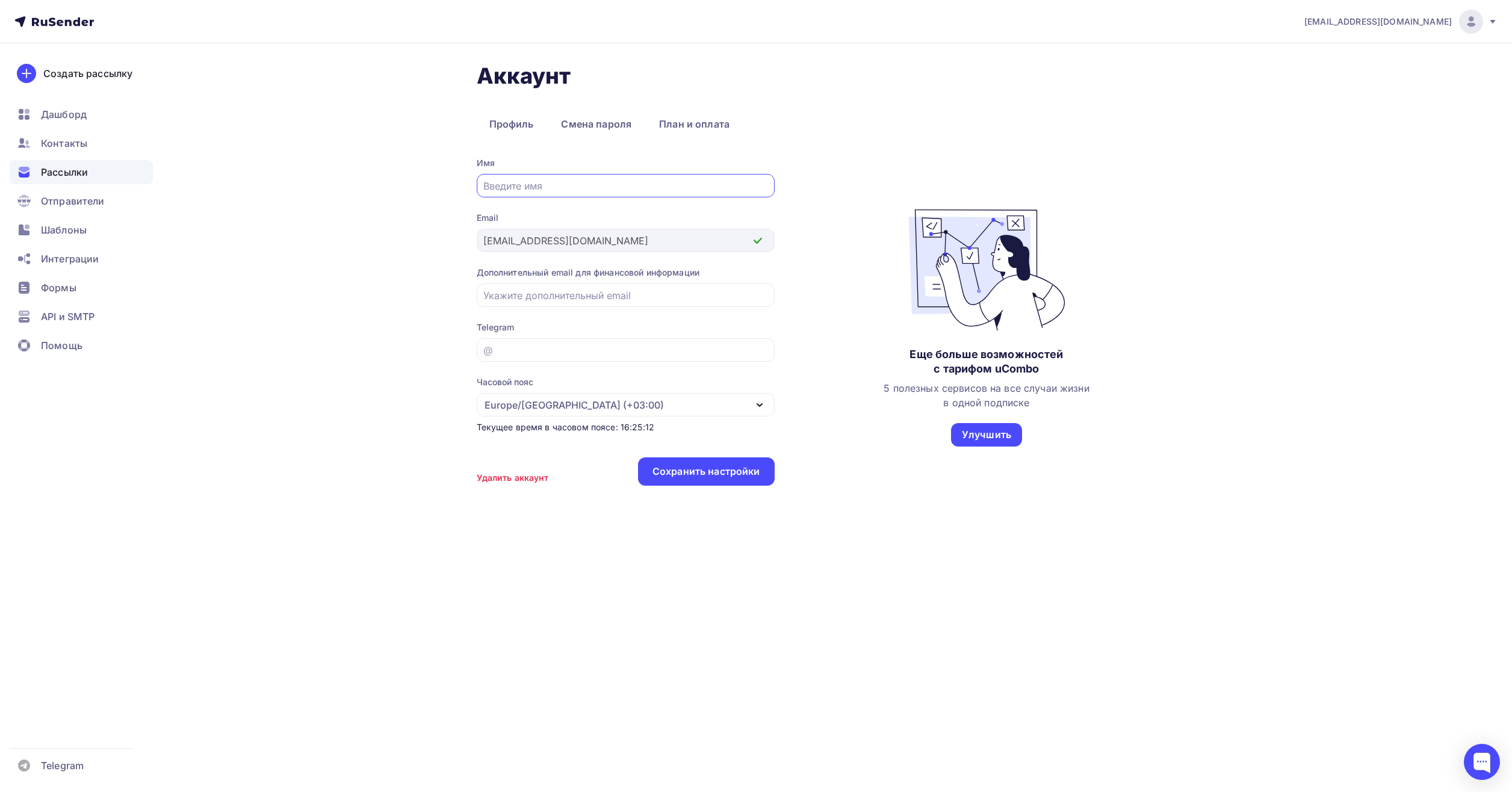
click at [76, 171] on span "Рассылки" at bounding box center [64, 171] width 47 height 14
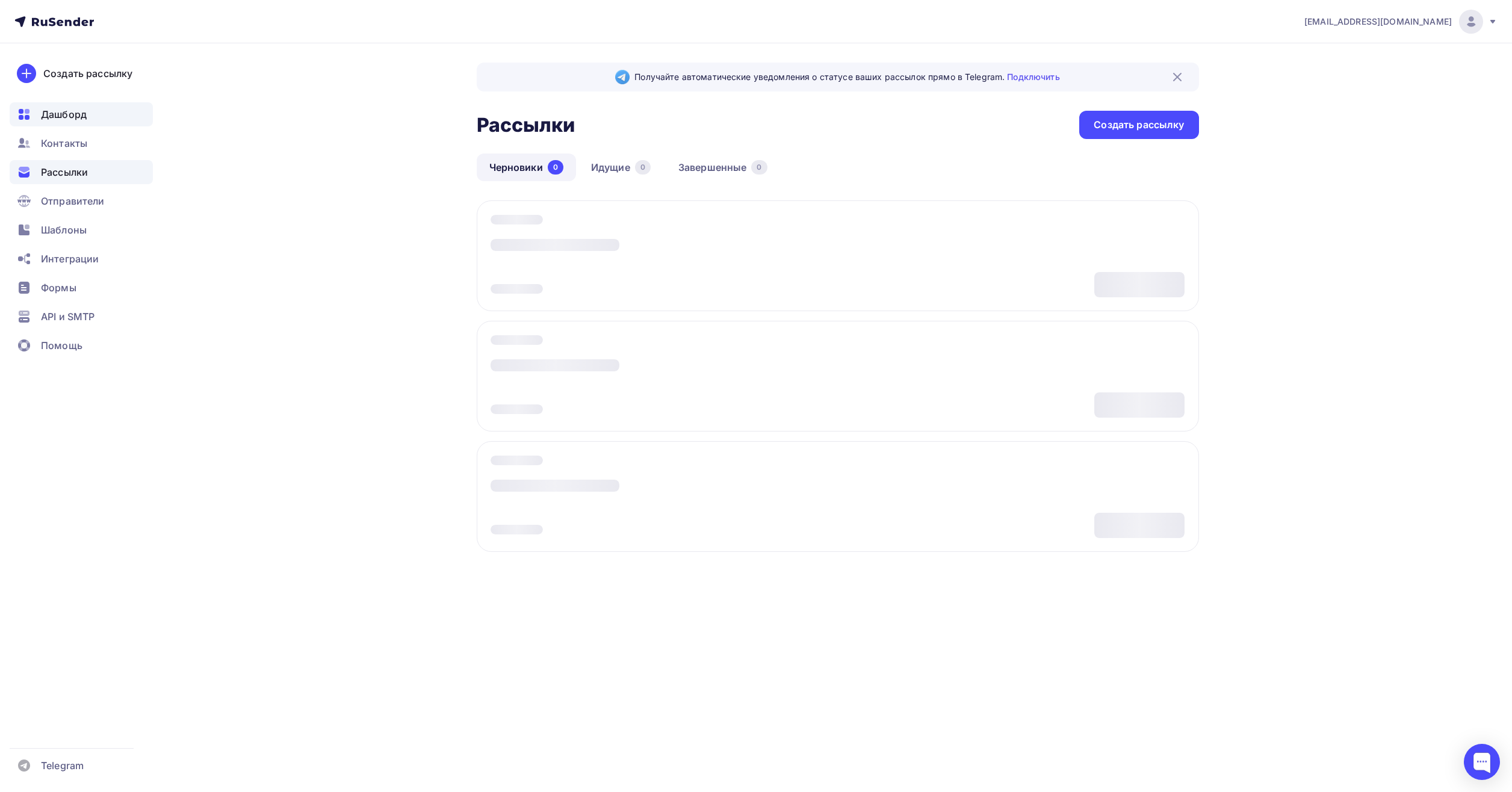
click at [65, 121] on span "Дашборд" at bounding box center [63, 114] width 45 height 14
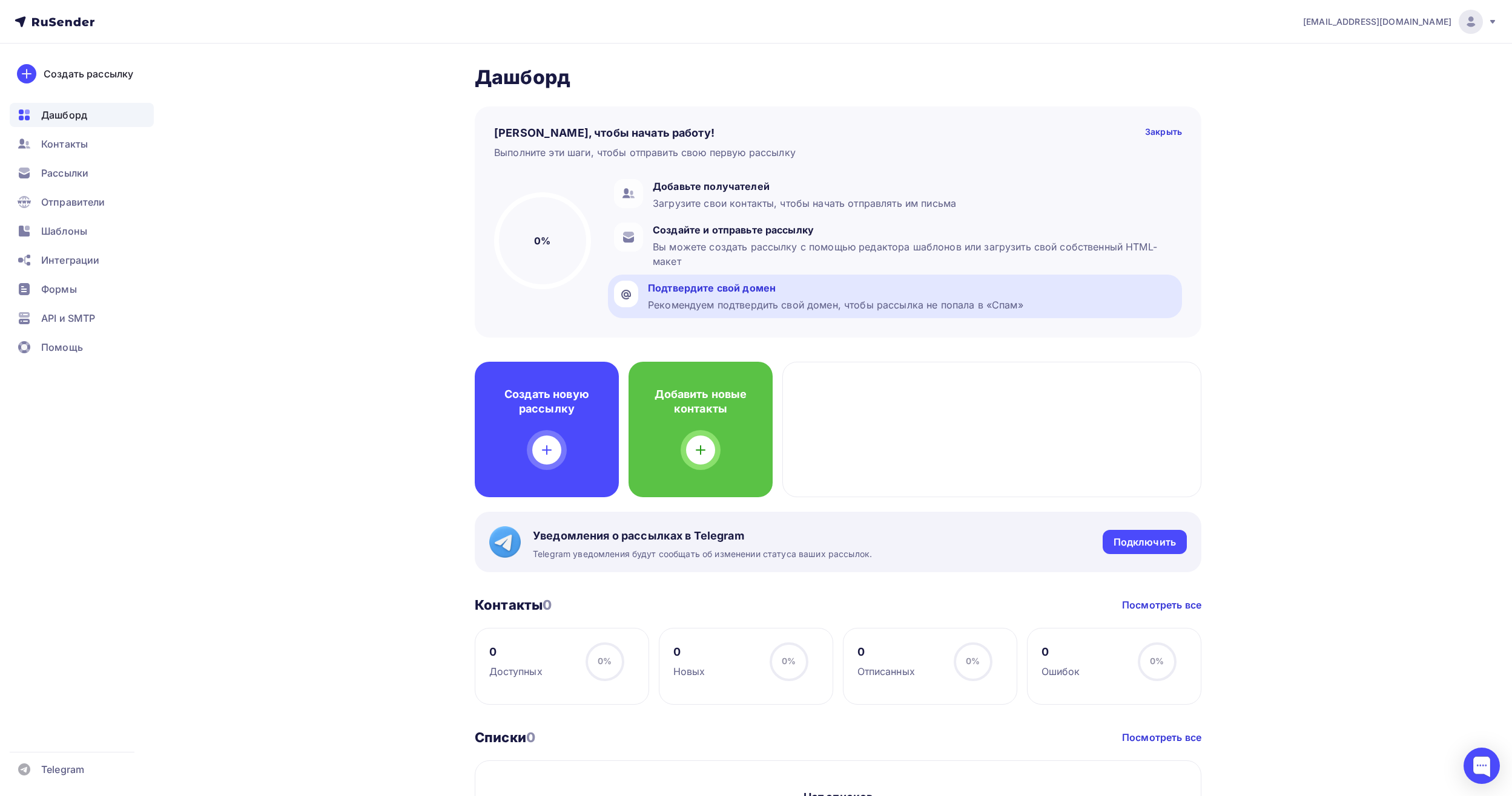
click at [772, 305] on div "Рекомендуем подтвердить свой домен, чтобы рассылка не попала в «Спам»" at bounding box center [836, 305] width 375 height 14
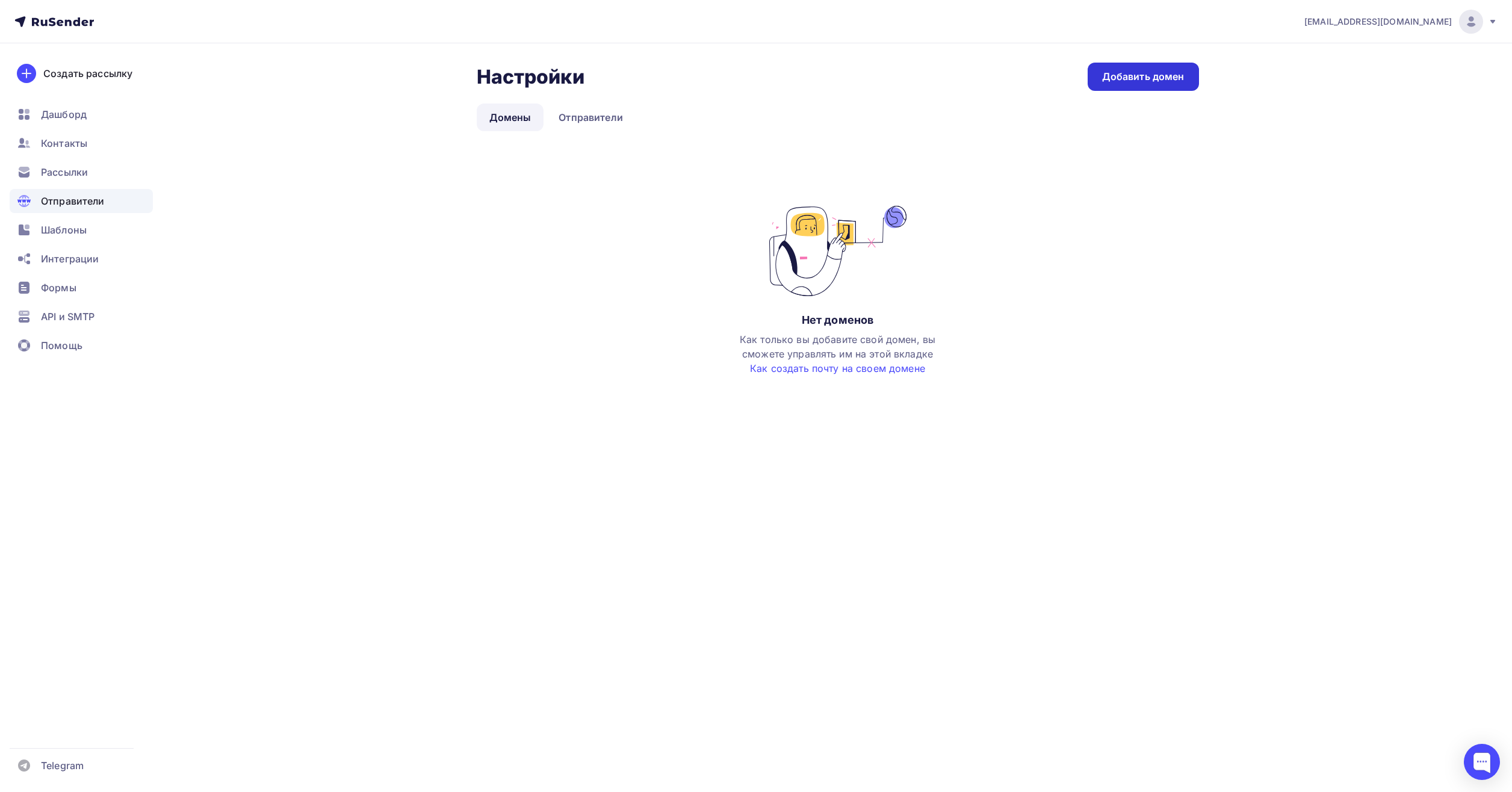
click at [1143, 89] on link "Добавить домен" at bounding box center [1143, 77] width 112 height 28
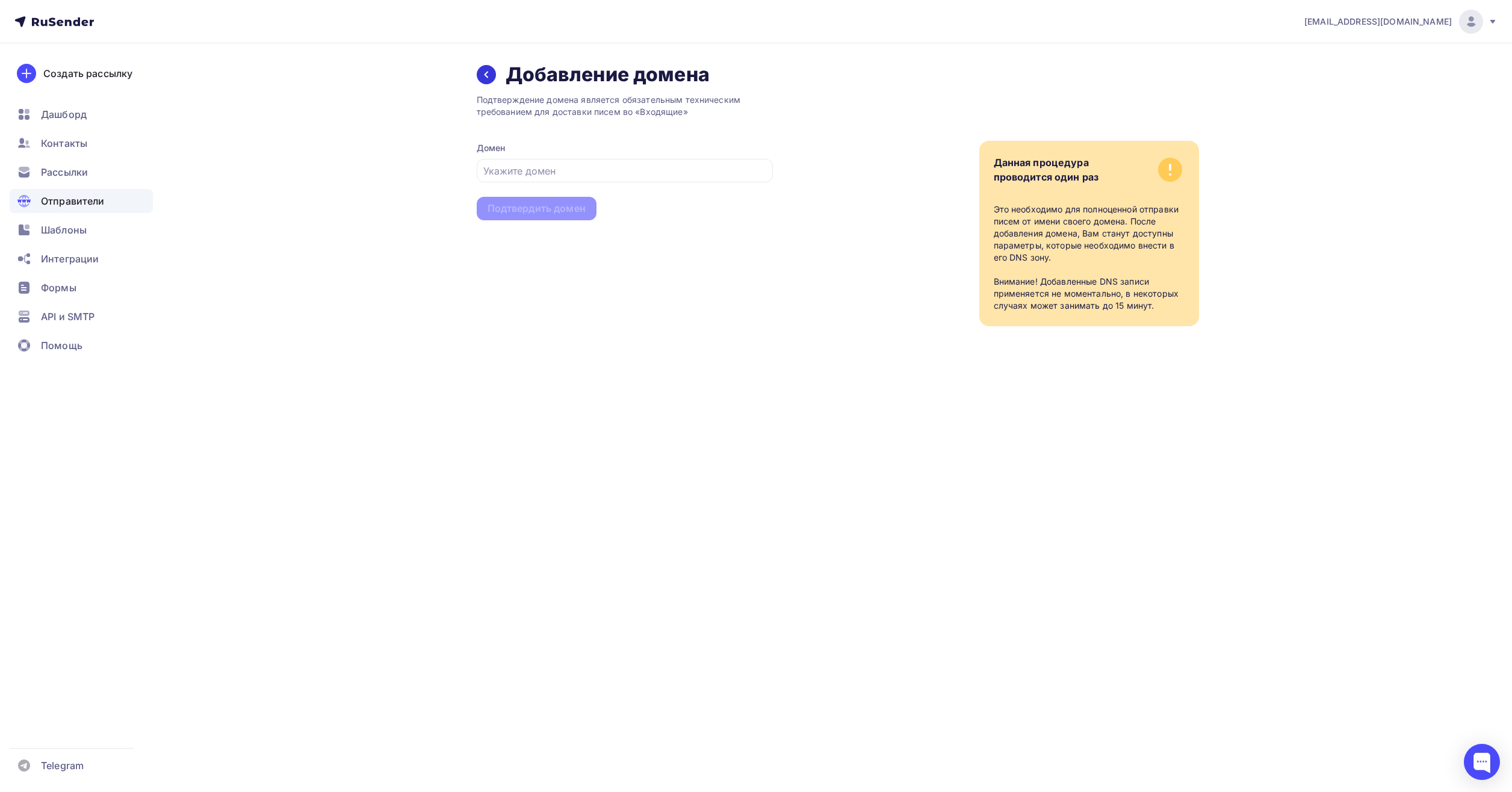
click at [489, 75] on icon at bounding box center [486, 75] width 9 height 9
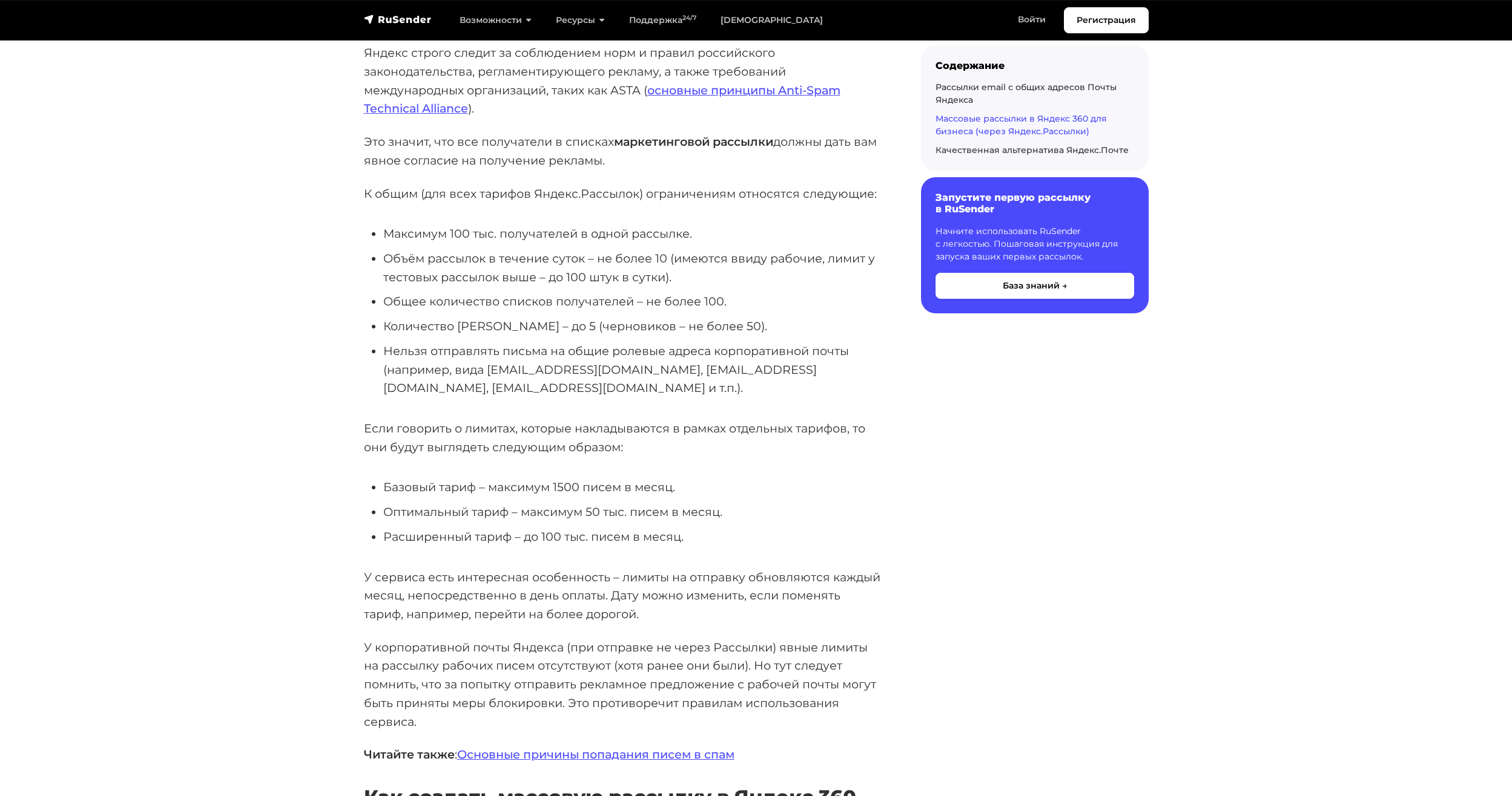
scroll to position [2783, 0]
